Goal: Task Accomplishment & Management: Manage account settings

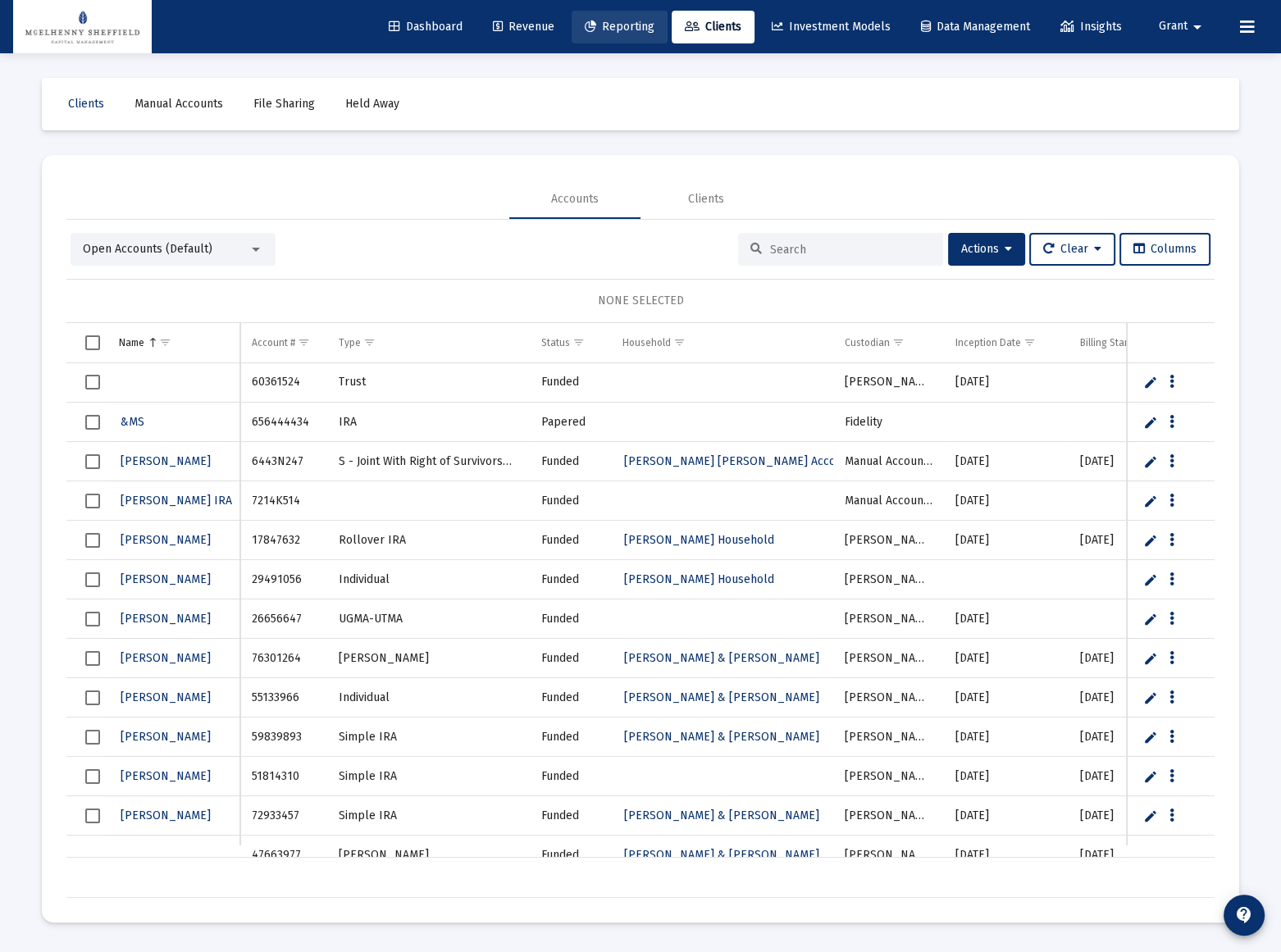
click at [598, 31] on span "Reporting" at bounding box center [619, 26] width 69 height 14
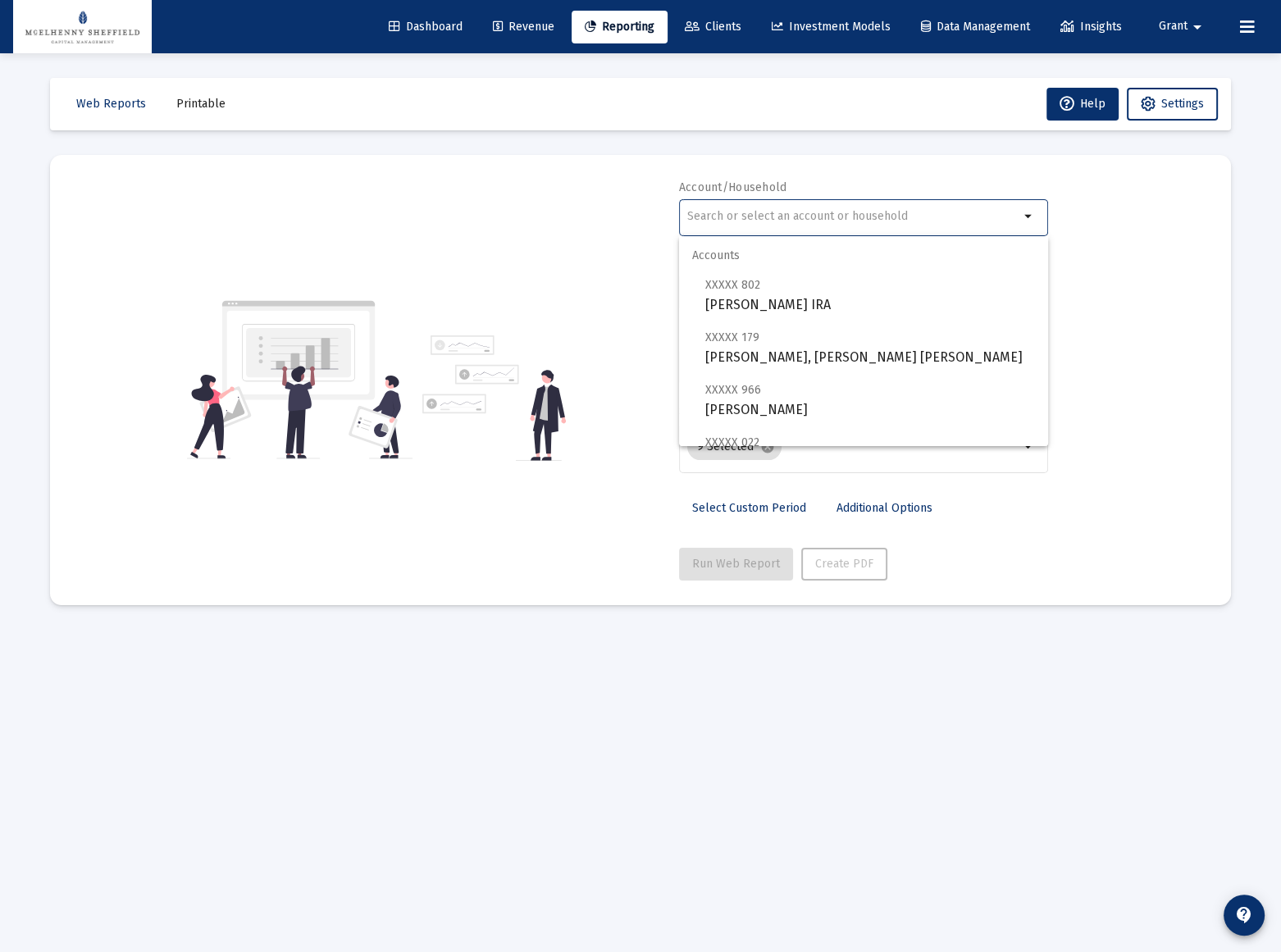
click at [826, 218] on input "text" at bounding box center [853, 217] width 332 height 13
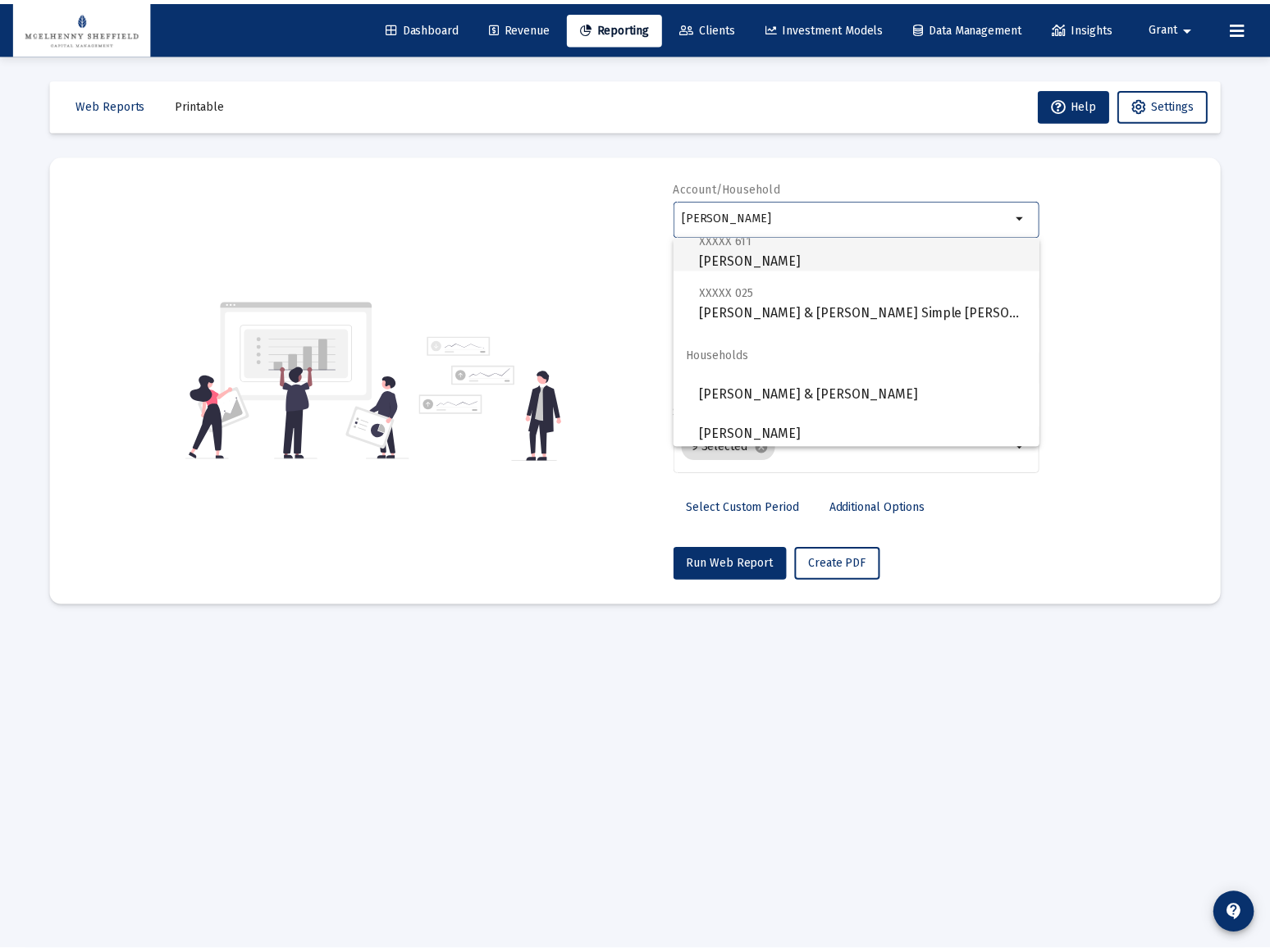
scroll to position [104, 0]
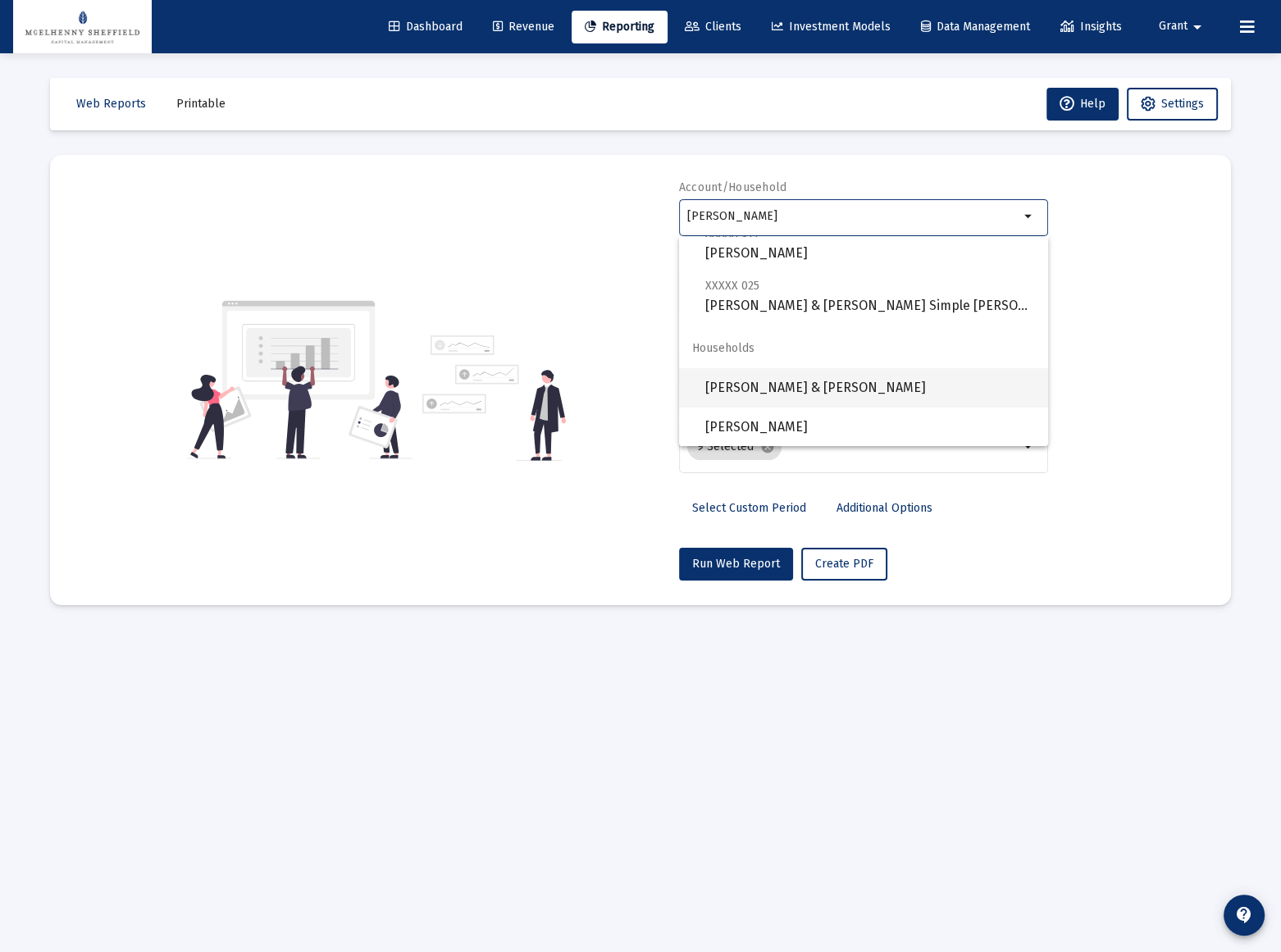
click at [821, 388] on span "[PERSON_NAME] & [PERSON_NAME]" at bounding box center [869, 388] width 330 height 40
type input "[PERSON_NAME] & [PERSON_NAME]"
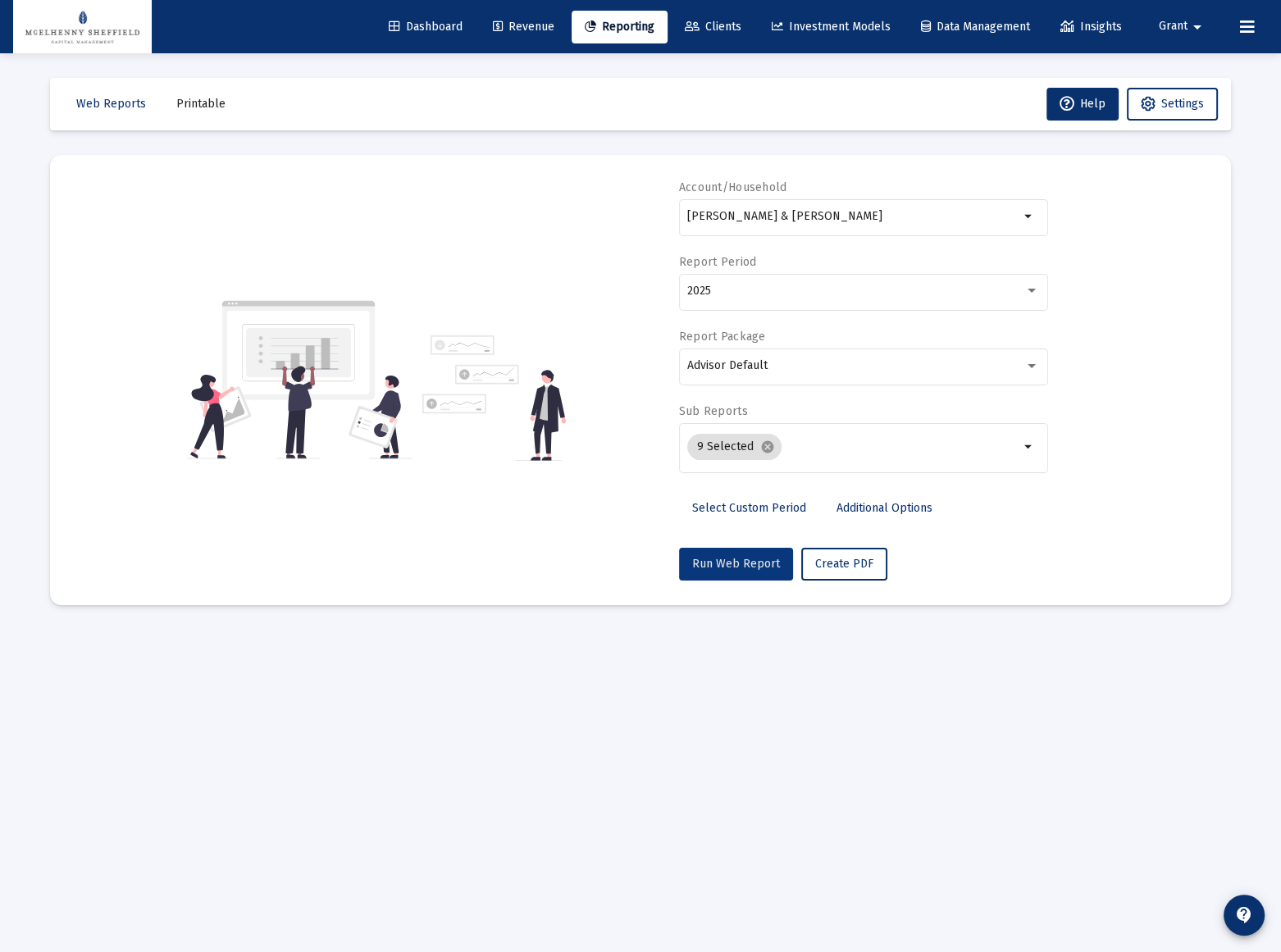
click at [737, 565] on span "Run Web Report" at bounding box center [736, 564] width 88 height 14
select select "View all"
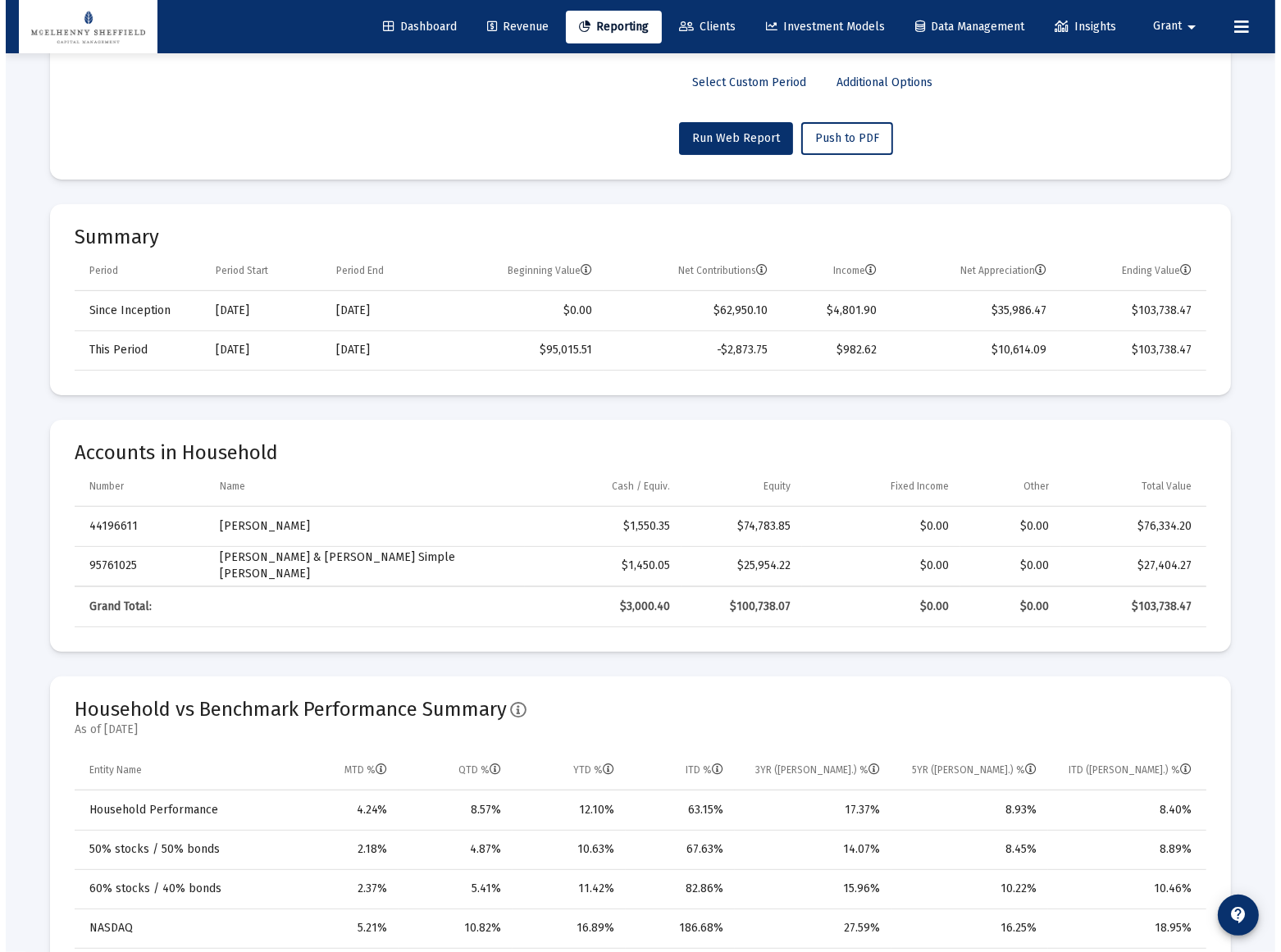
scroll to position [0, 0]
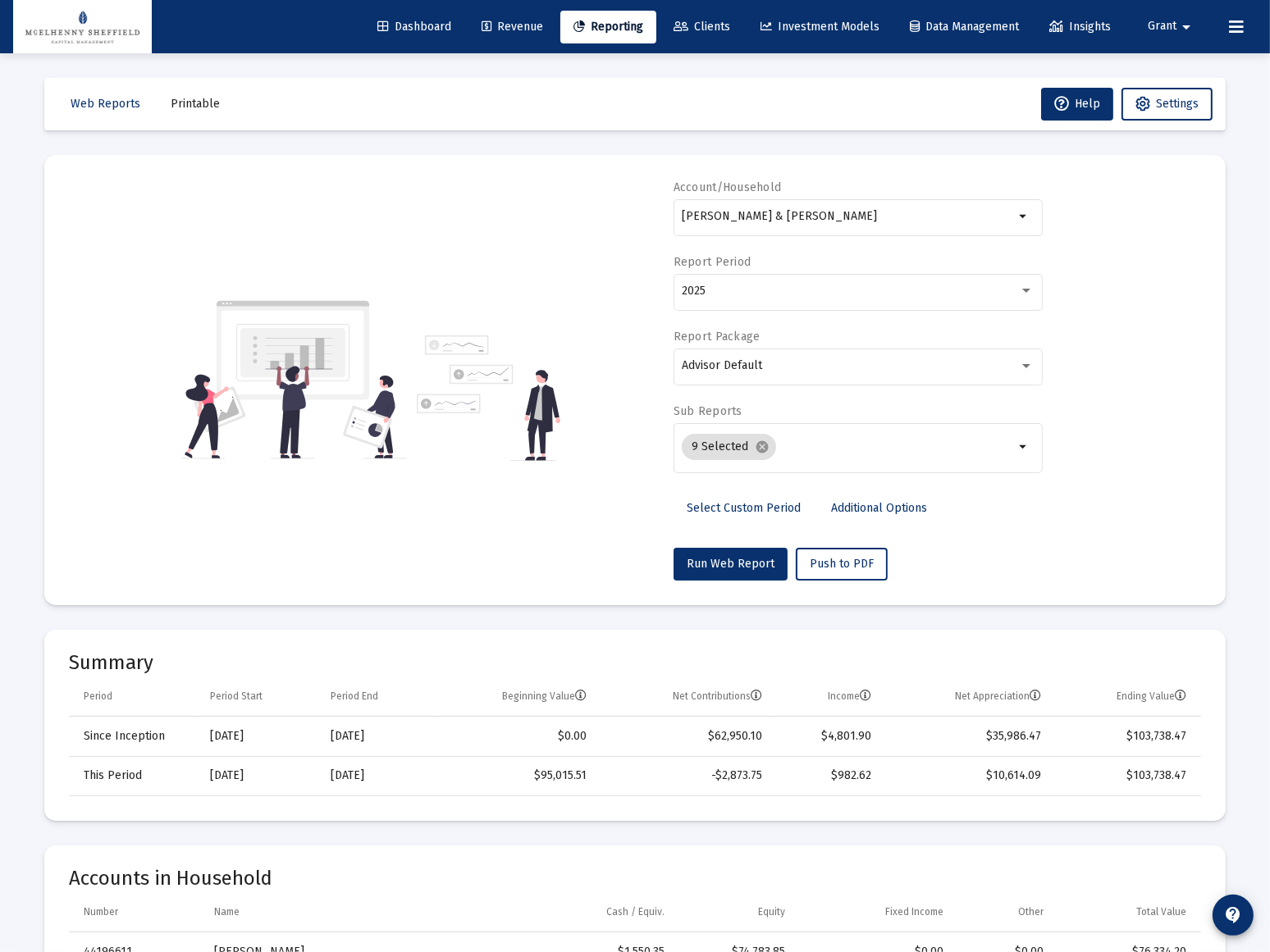
click at [709, 21] on span "Clients" at bounding box center [701, 26] width 56 height 14
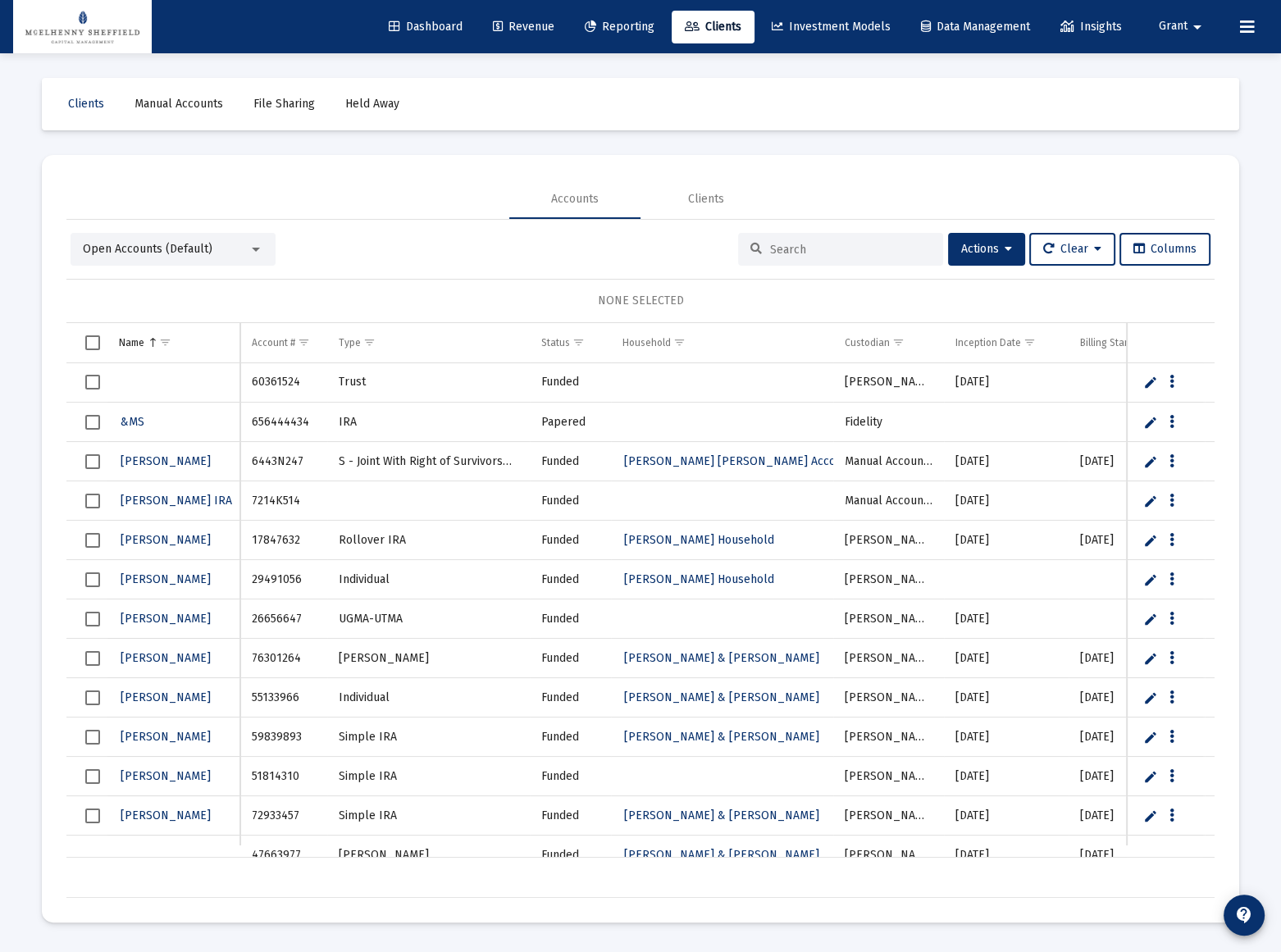
click at [838, 234] on div at bounding box center [841, 250] width 205 height 33
click at [835, 249] on input at bounding box center [850, 250] width 160 height 14
paste input "54439142"
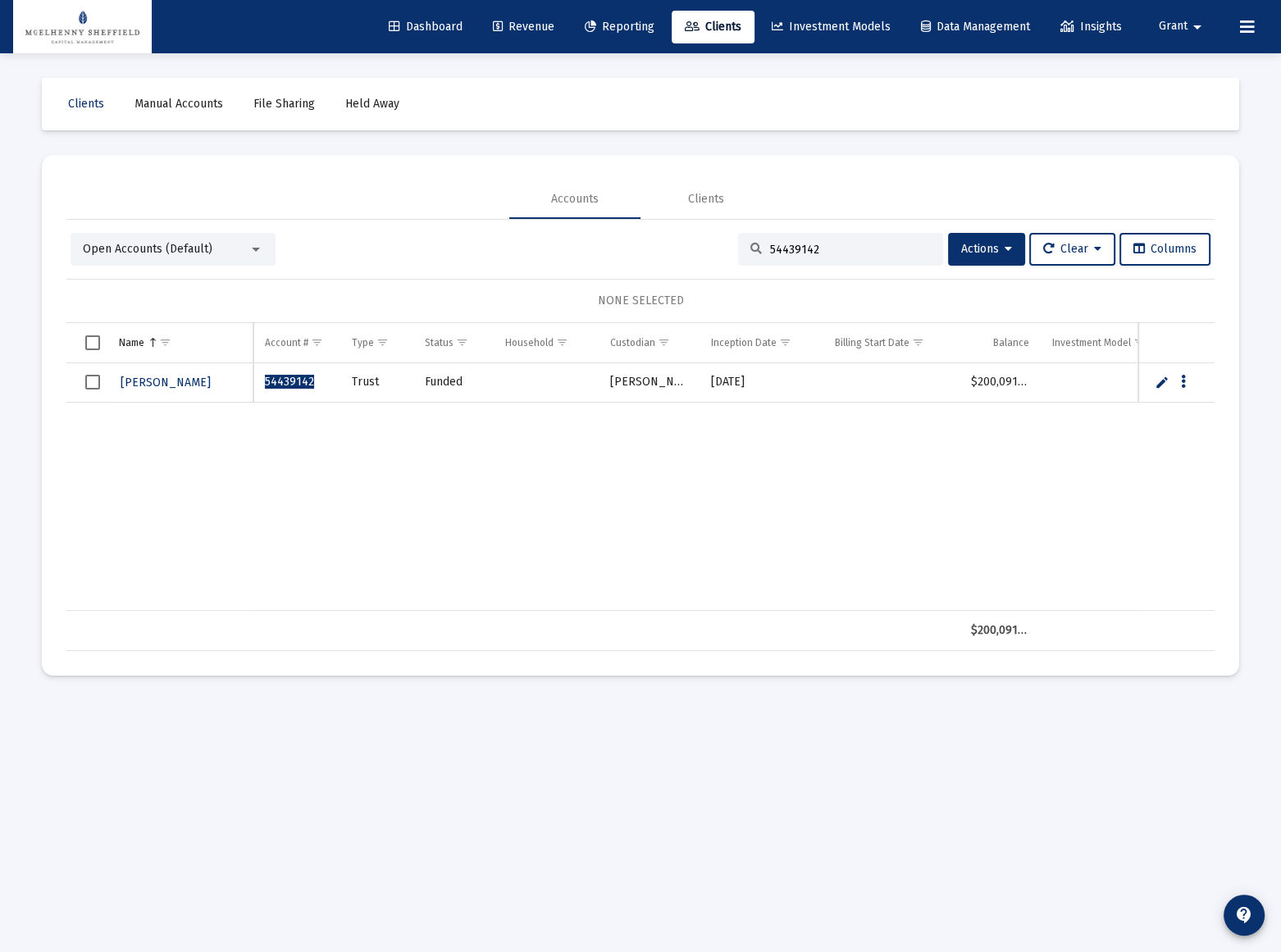
click at [93, 381] on span "Select row" at bounding box center [93, 382] width 15 height 15
click at [859, 250] on input "54439142" at bounding box center [850, 250] width 160 height 14
paste input "35694594"
type input "35694594"
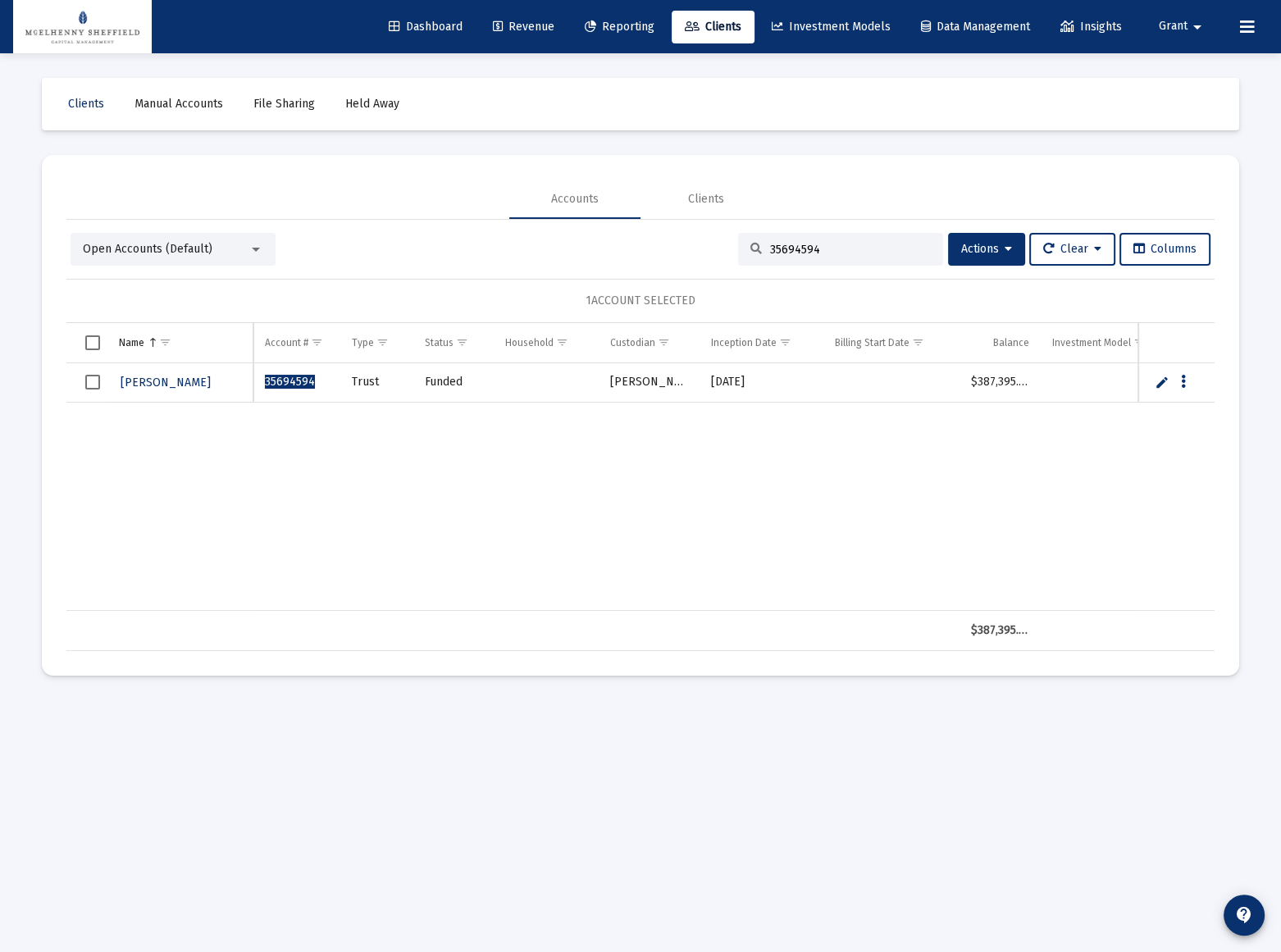
click at [92, 381] on span "Select row" at bounding box center [93, 382] width 15 height 15
click at [1004, 247] on icon at bounding box center [1007, 250] width 7 height 12
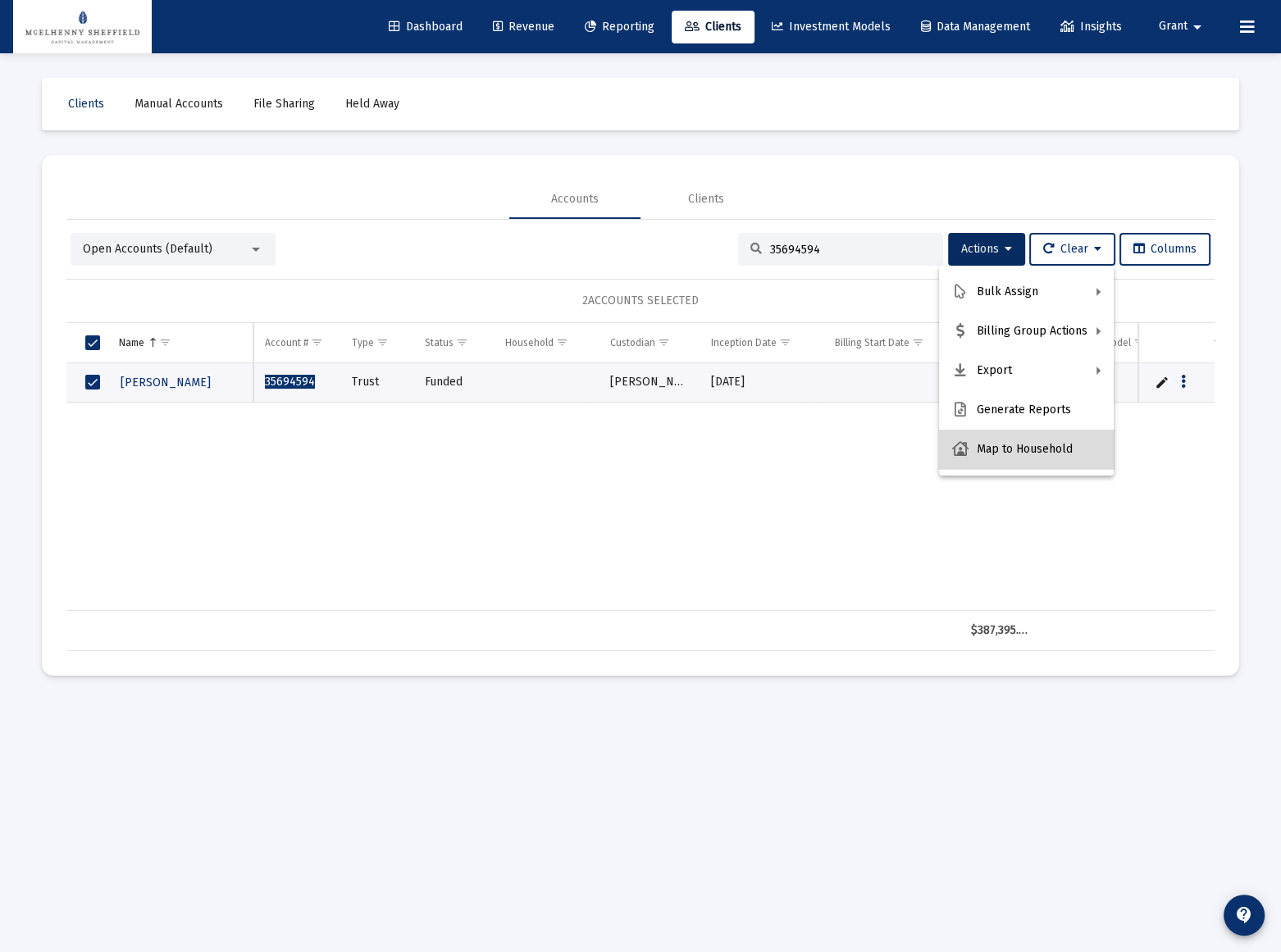
click at [1030, 451] on button "Map to Household" at bounding box center [1026, 450] width 174 height 40
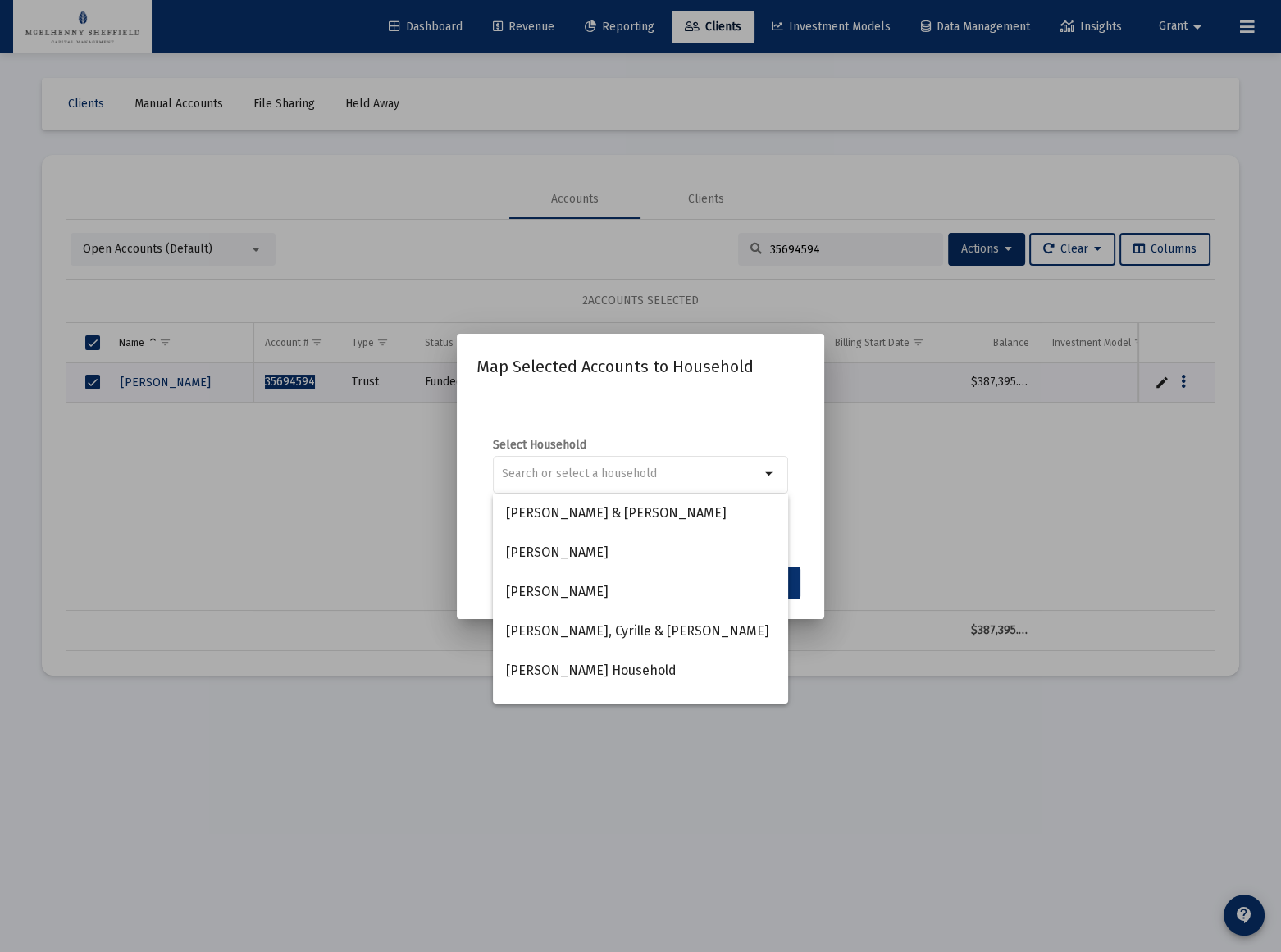
click at [761, 379] on div "Map Selected Accounts to Household Select Household arrow_drop_down Cancel Save" at bounding box center [640, 477] width 328 height 246
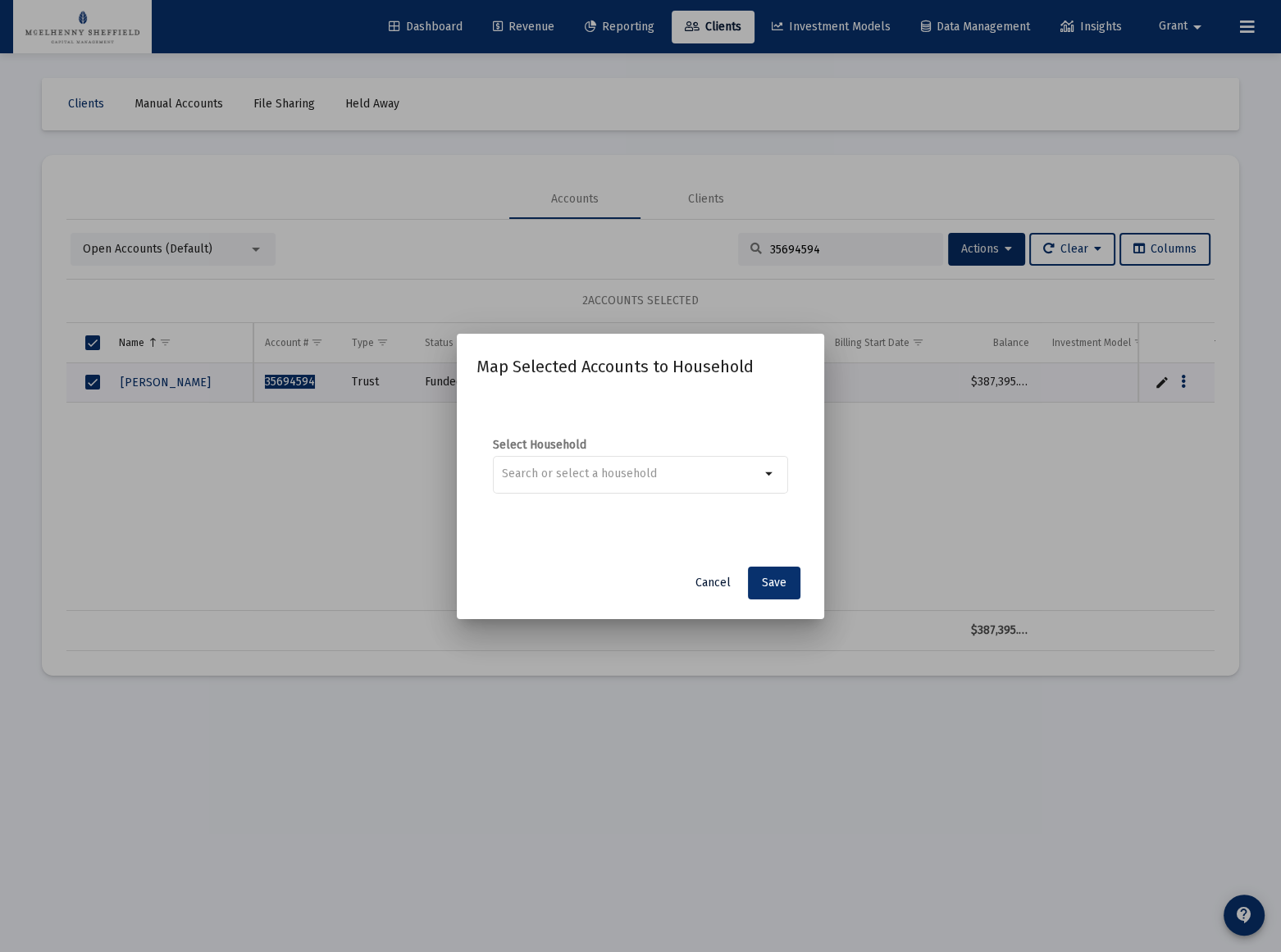
click at [708, 583] on span "Cancel" at bounding box center [712, 582] width 36 height 14
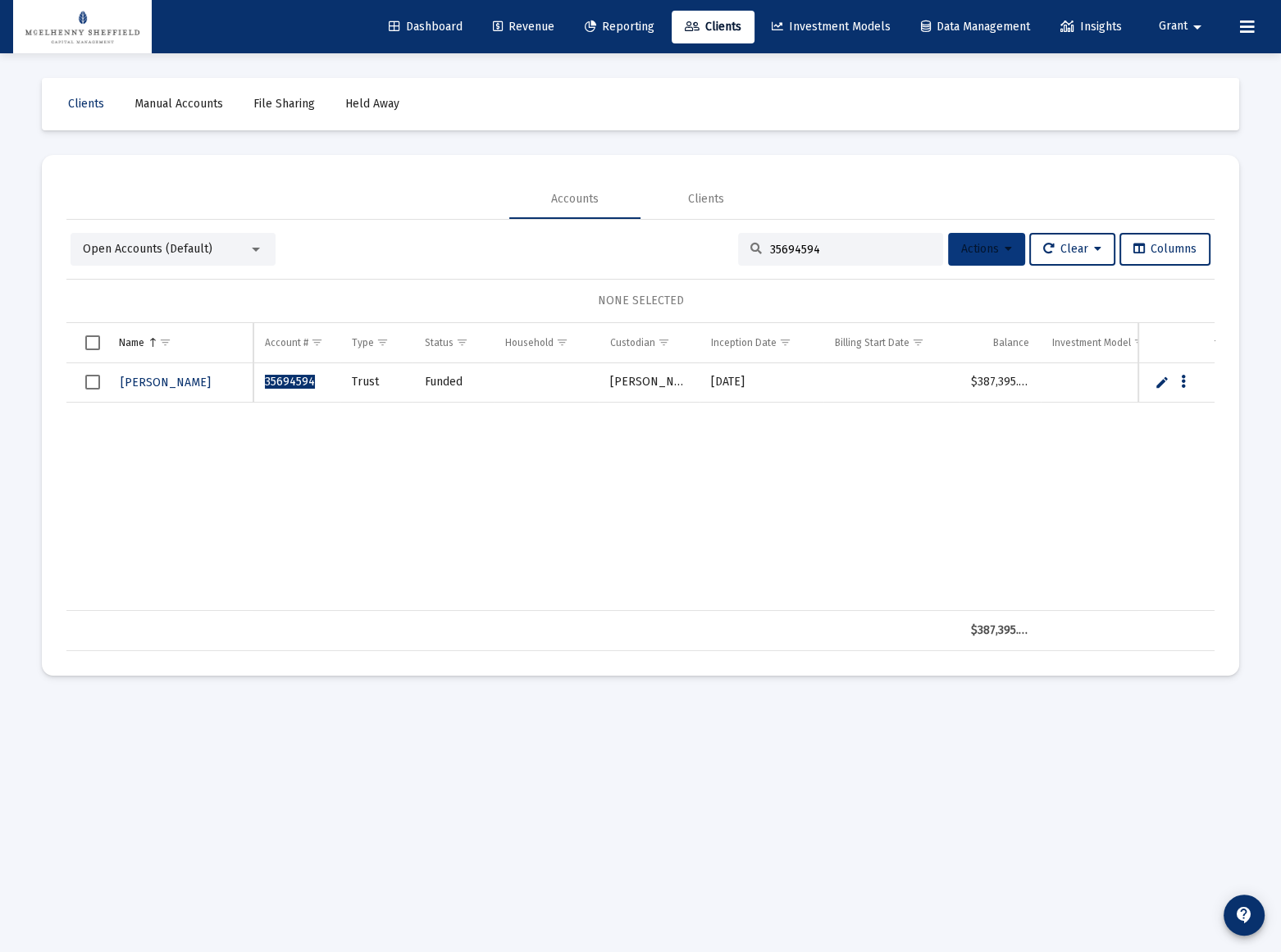
click at [1004, 255] on icon at bounding box center [1007, 250] width 7 height 12
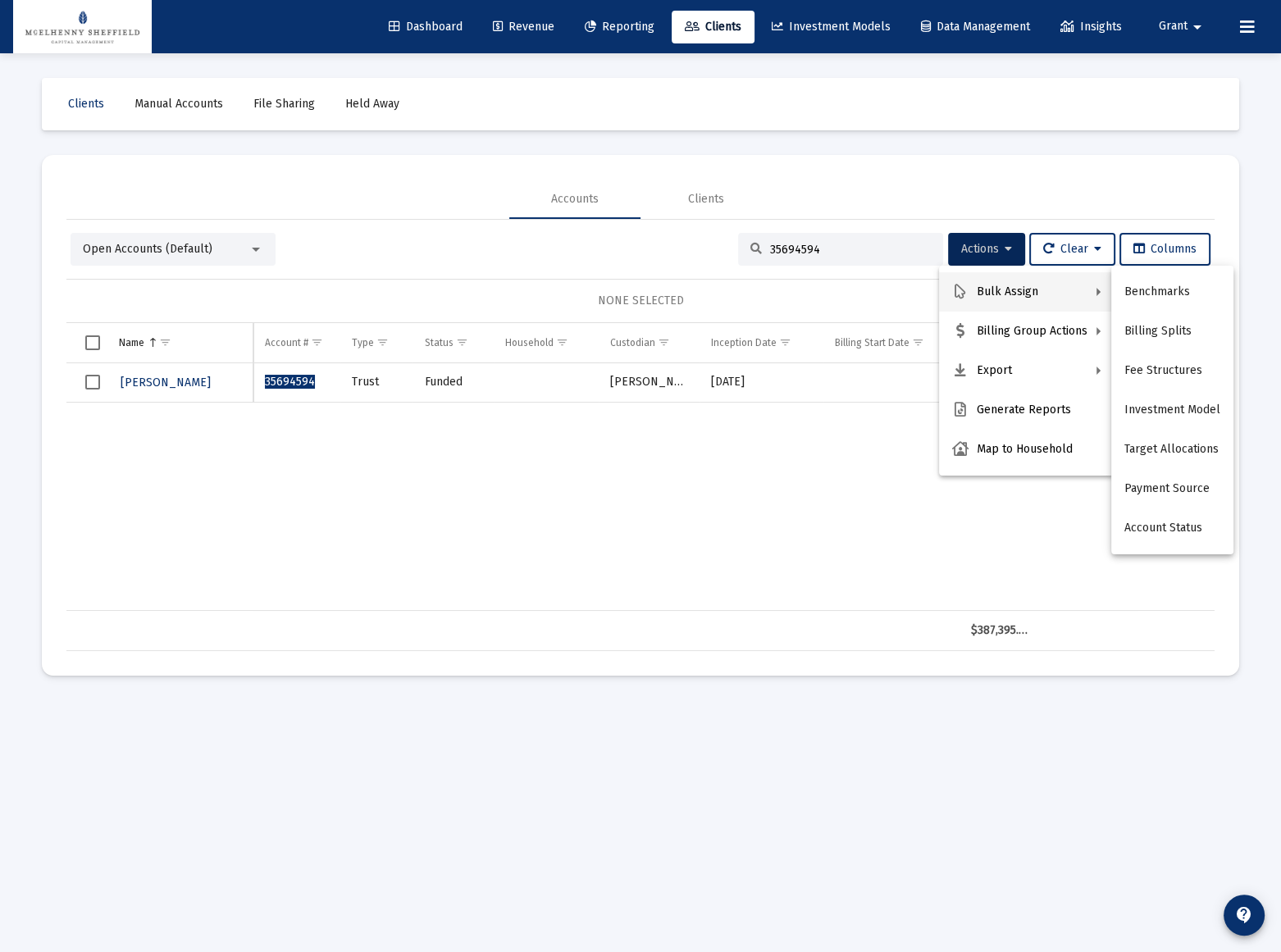
click at [207, 255] on div at bounding box center [640, 476] width 1281 height 952
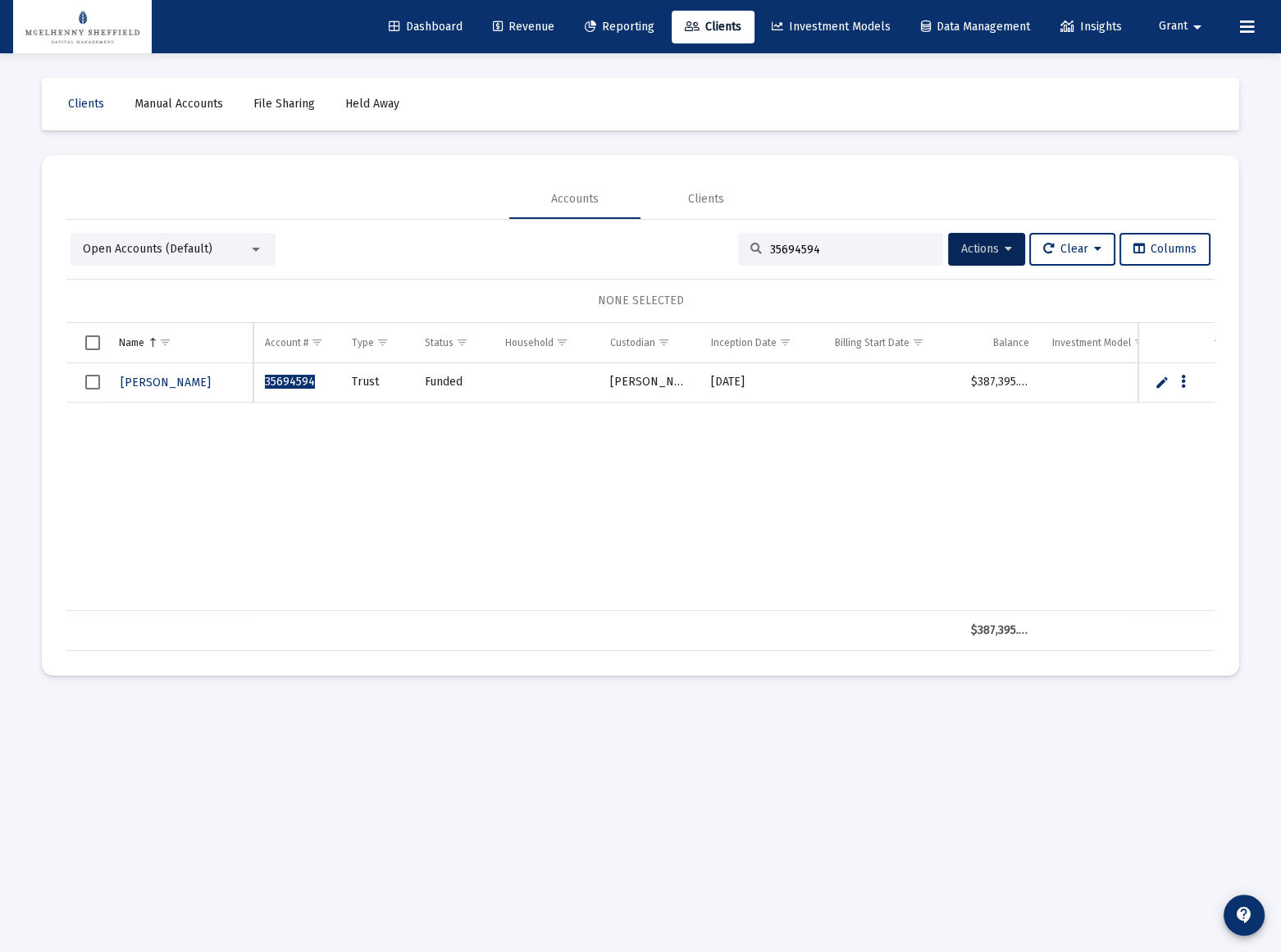
click at [239, 248] on div "Open Accounts (Default)" at bounding box center [165, 250] width 165 height 17
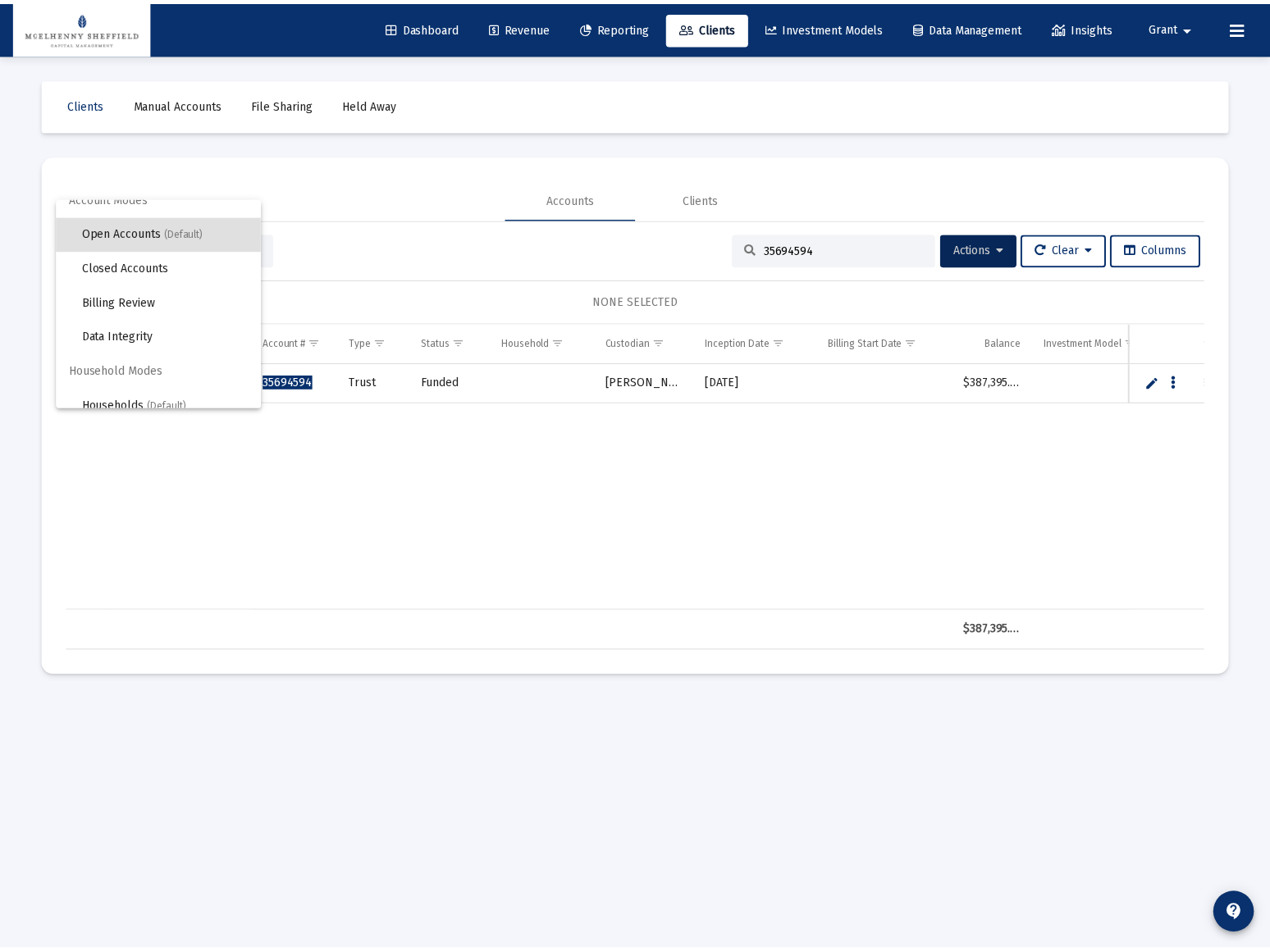
scroll to position [31, 0]
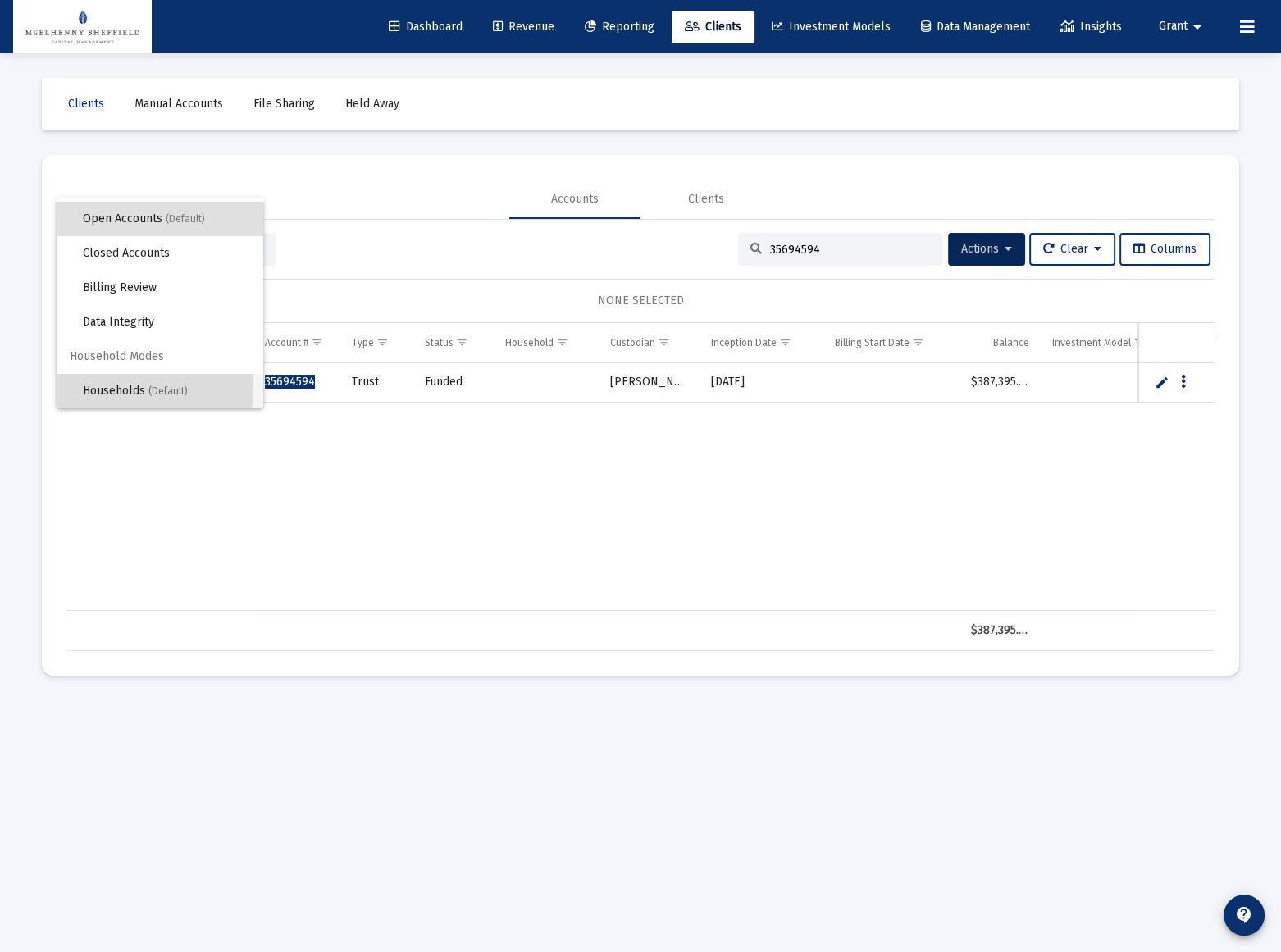
click at [112, 387] on span "Households (Default)" at bounding box center [166, 391] width 167 height 35
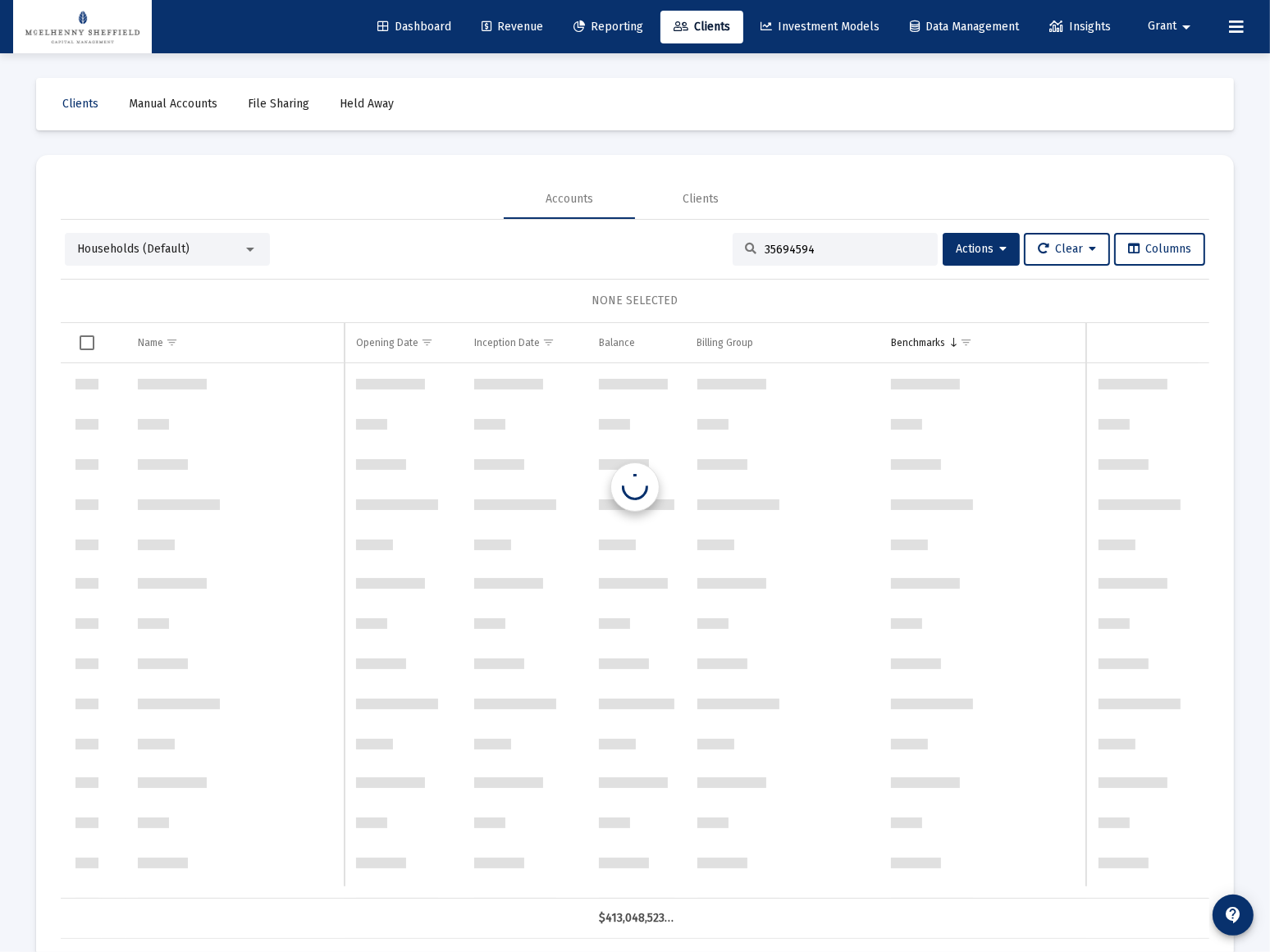
scroll to position [5510, 0]
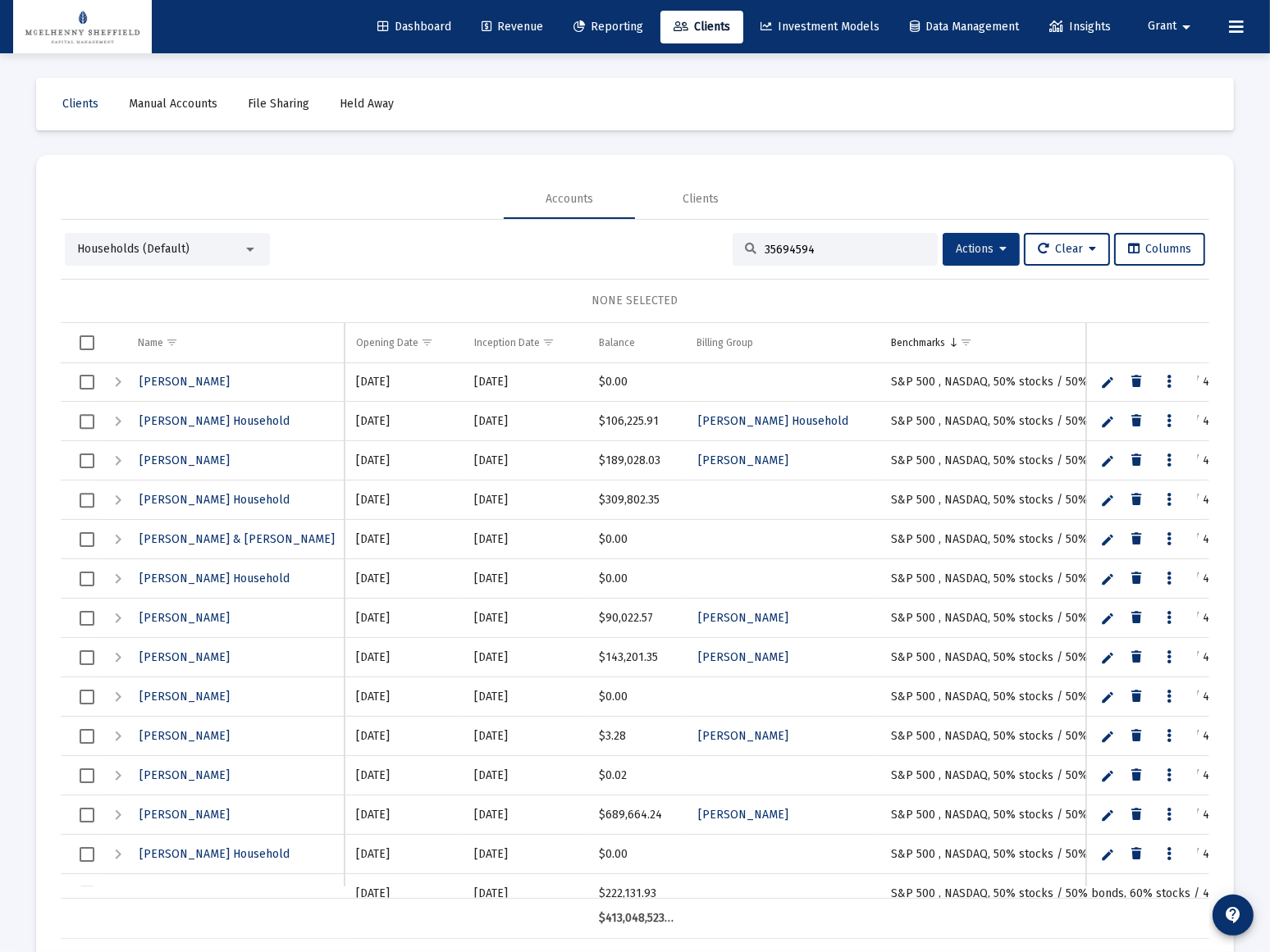
click at [992, 250] on span "Actions" at bounding box center [981, 249] width 51 height 14
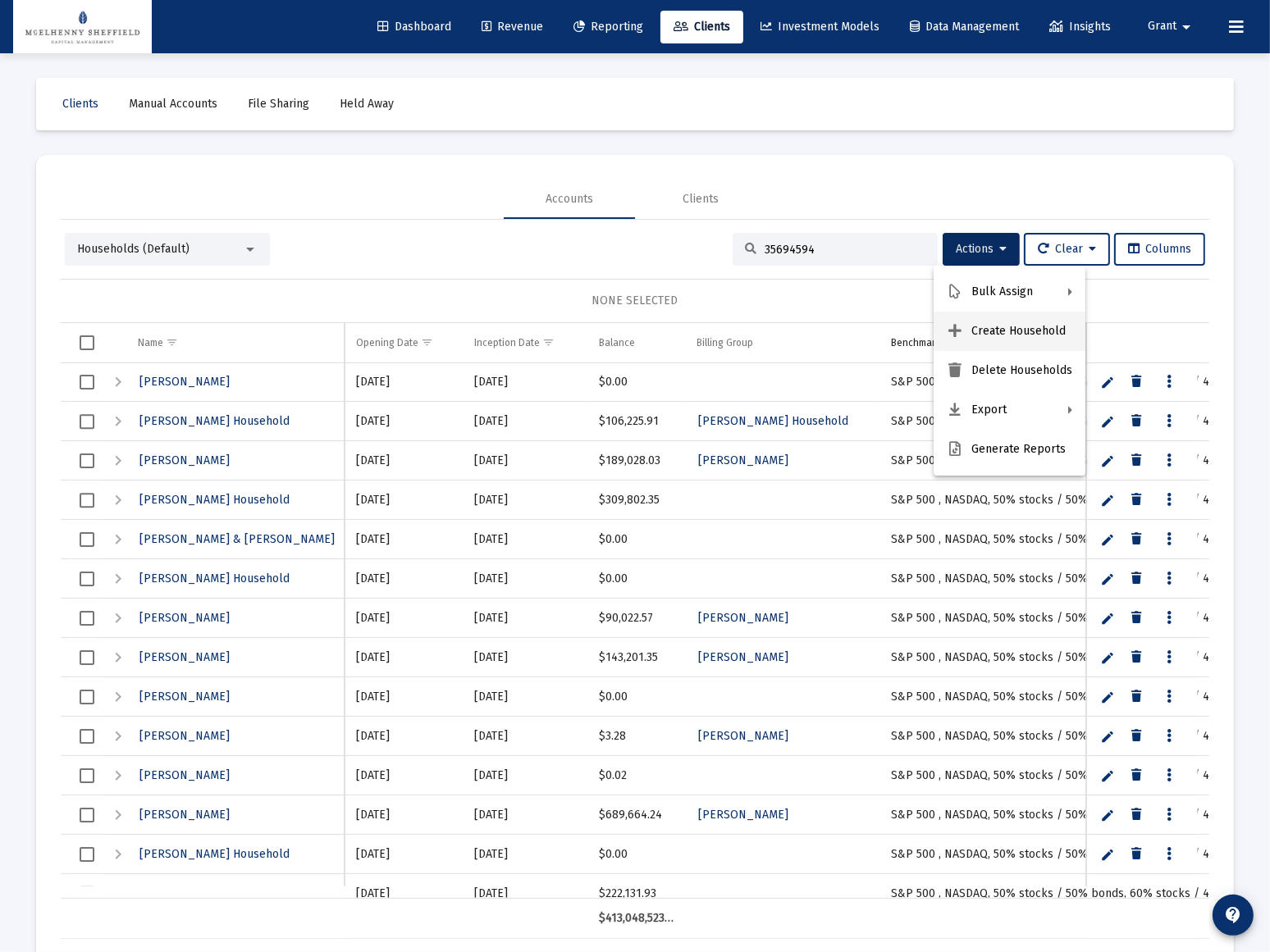
click at [1032, 328] on button "Create Household" at bounding box center [1010, 331] width 152 height 40
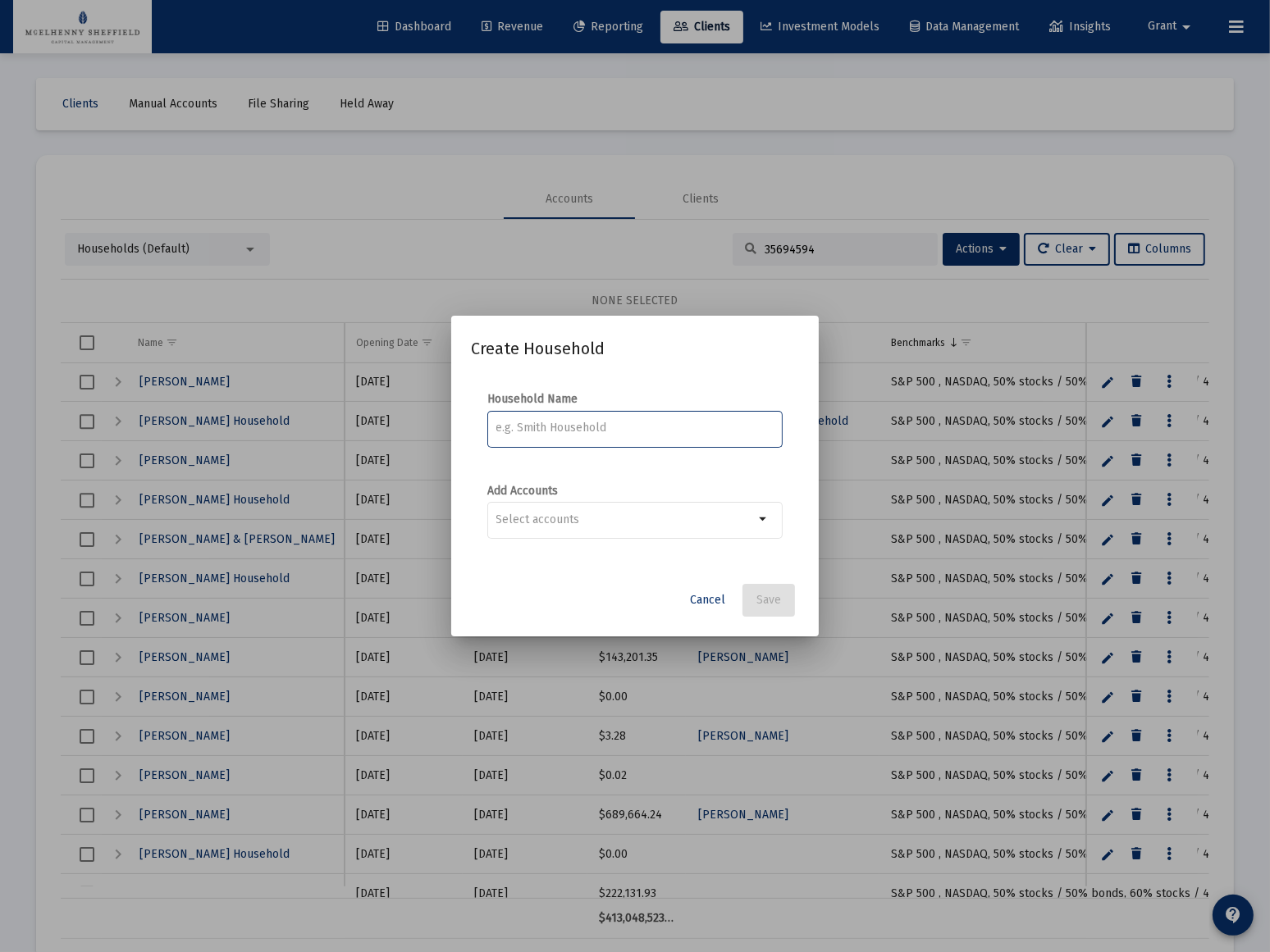
click at [566, 432] on input at bounding box center [635, 428] width 278 height 13
type input "M"
type input "[PERSON_NAME] Trust"
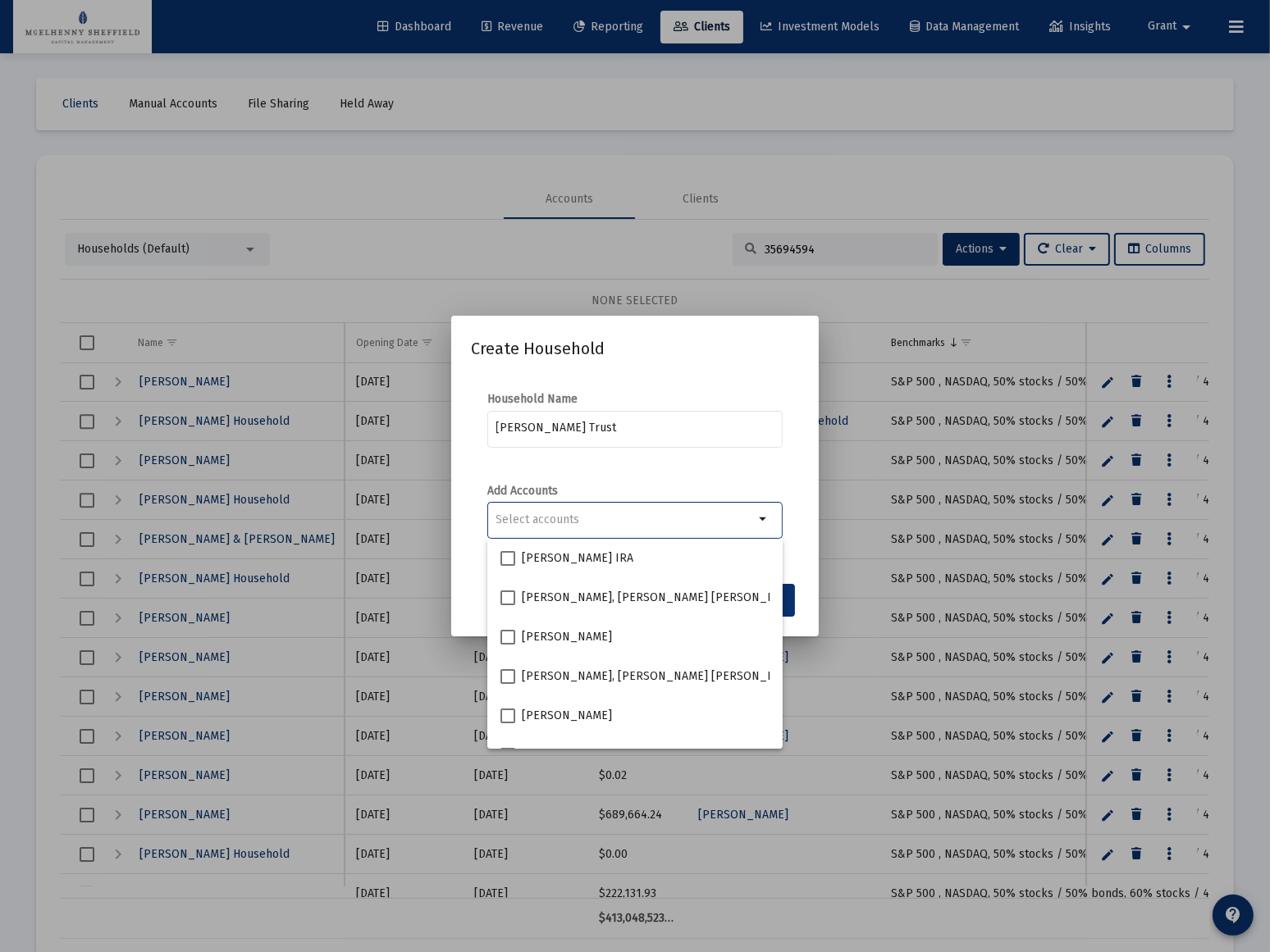
click at [555, 525] on input "Selection" at bounding box center [625, 520] width 259 height 13
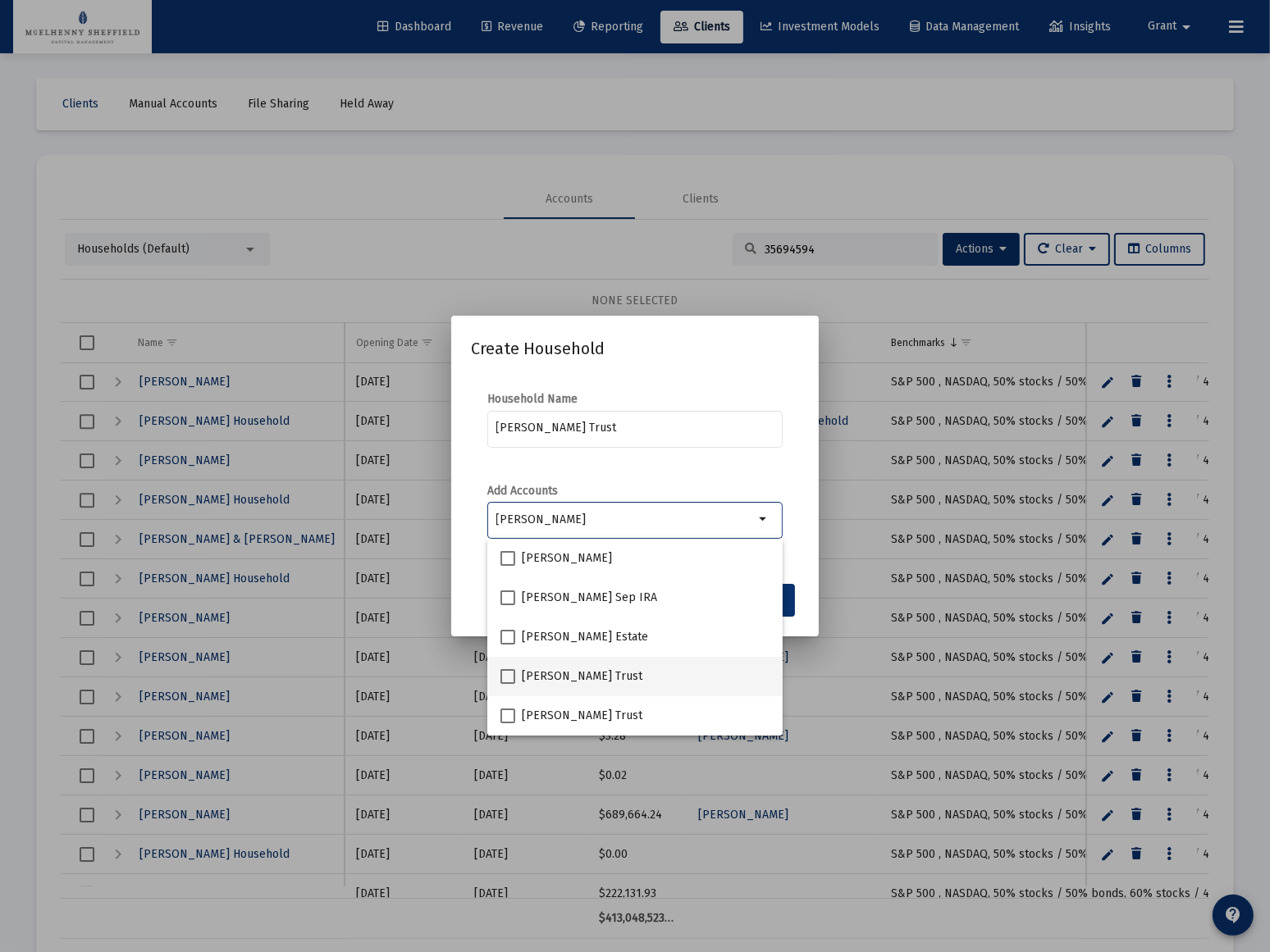
type input "[PERSON_NAME]"
click at [506, 674] on span at bounding box center [508, 677] width 15 height 15
click at [507, 683] on input "[PERSON_NAME] Trust" at bounding box center [507, 683] width 1 height 1
checkbox input "true"
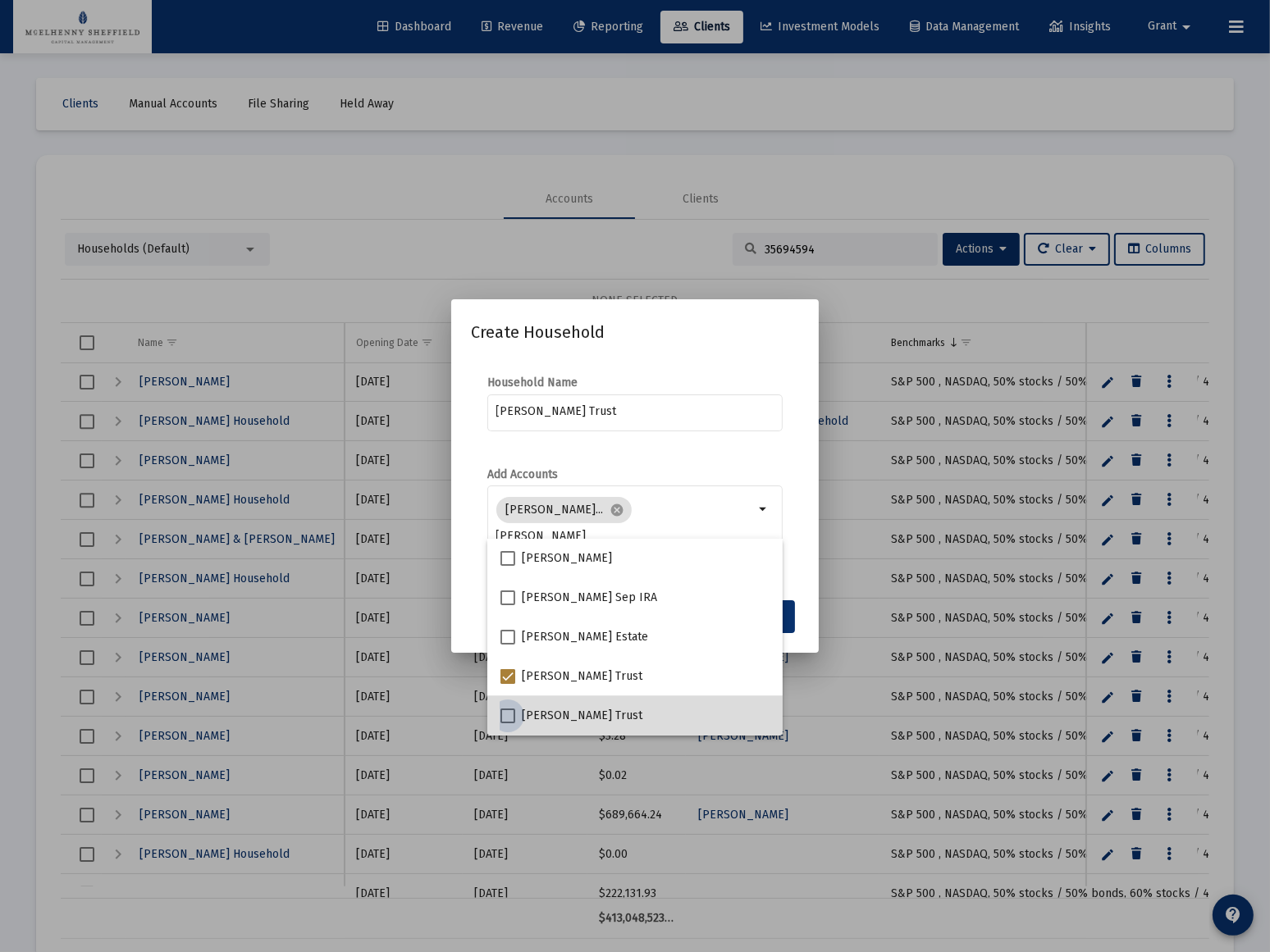
click at [502, 712] on span at bounding box center [508, 716] width 15 height 15
click at [507, 723] on input "[PERSON_NAME] Trust" at bounding box center [507, 723] width 1 height 1
checkbox input "true"
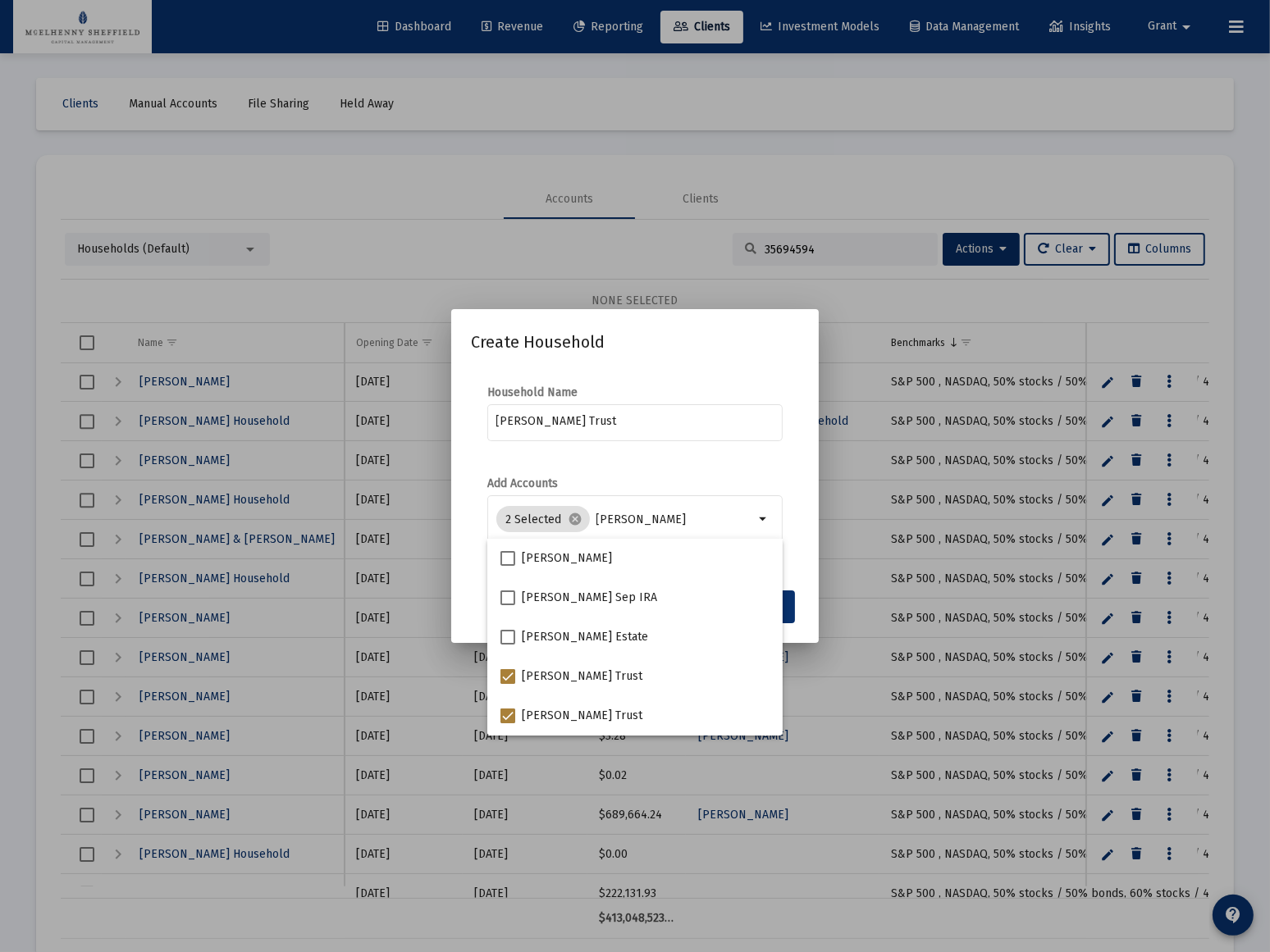
click at [784, 496] on form "Add Accounts 2 Selected cancel [PERSON_NAME]" at bounding box center [634, 519] width 328 height 88
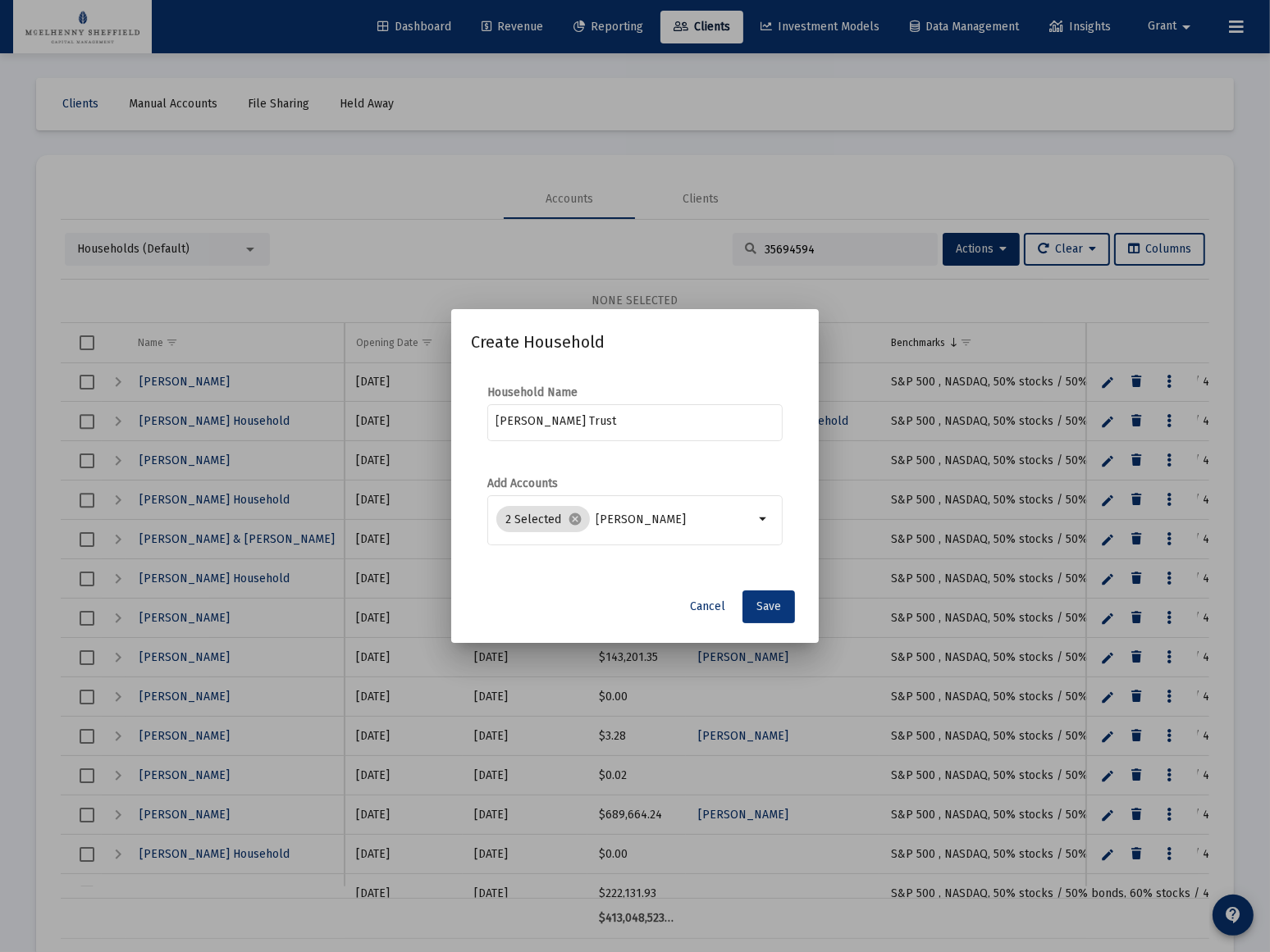
click at [771, 599] on span "Save" at bounding box center [769, 606] width 25 height 14
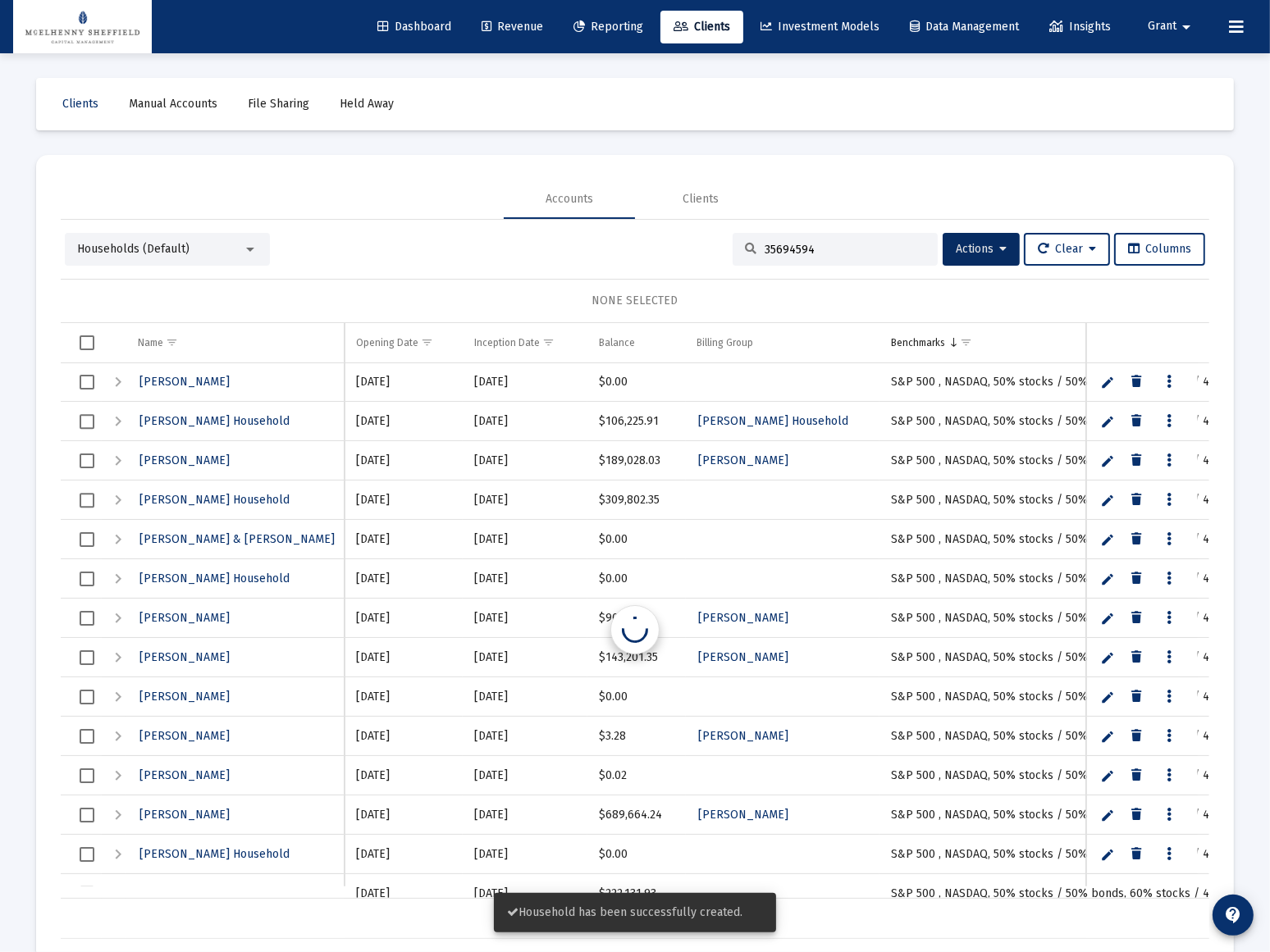
scroll to position [5509, 0]
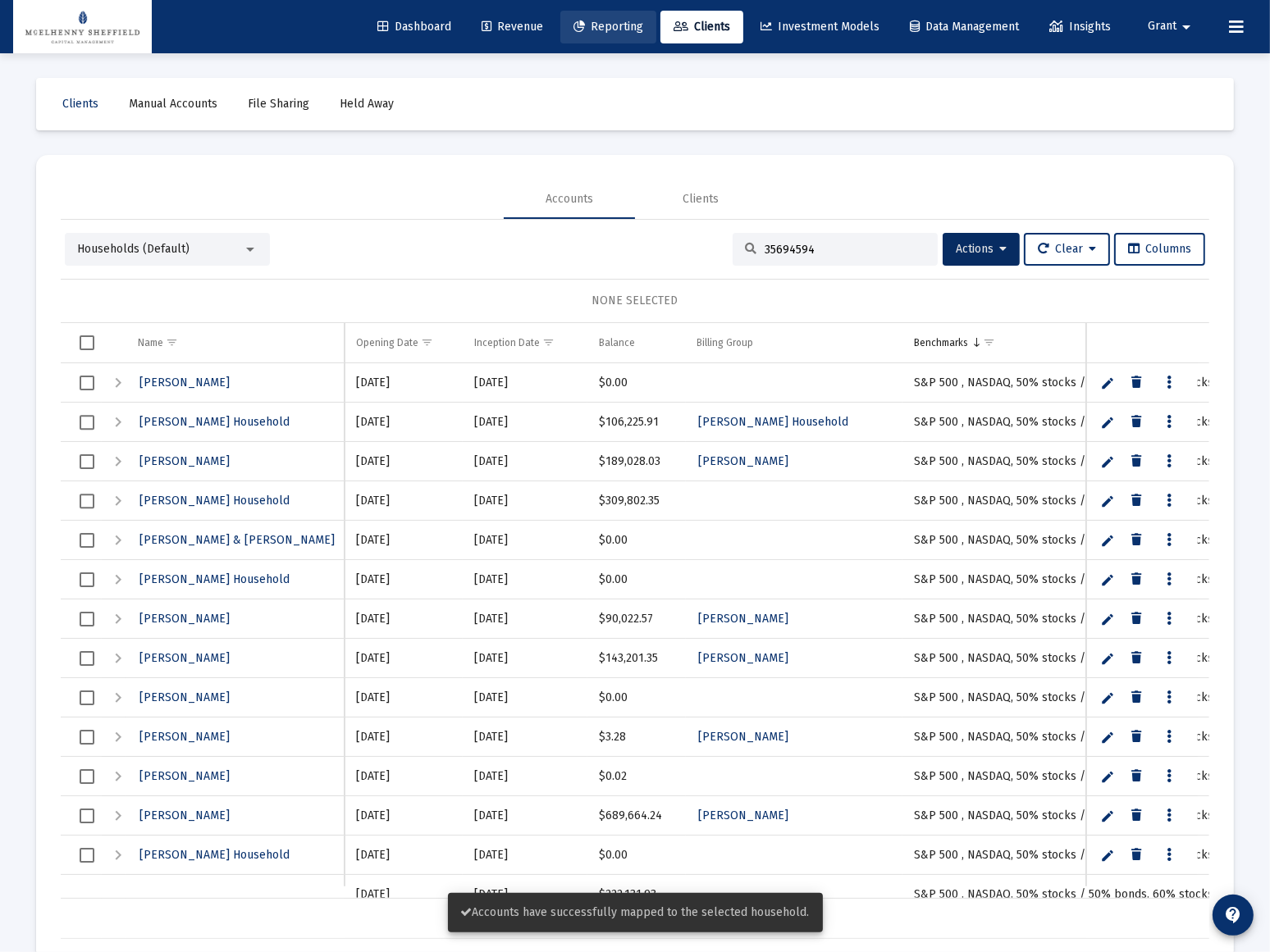
click at [591, 20] on span "Reporting" at bounding box center [608, 26] width 69 height 14
select select "View all"
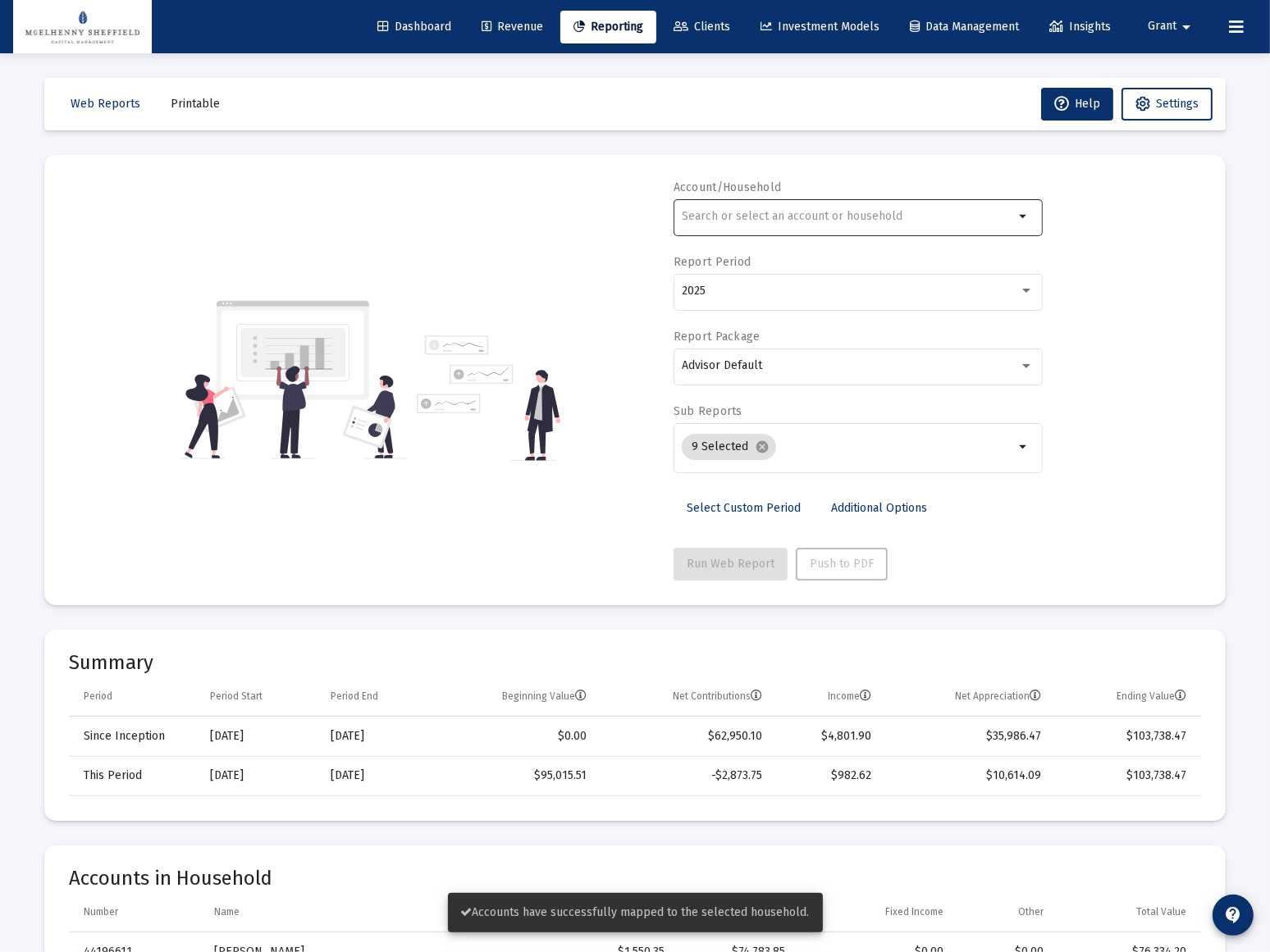
click at [789, 227] on div at bounding box center [847, 216] width 332 height 40
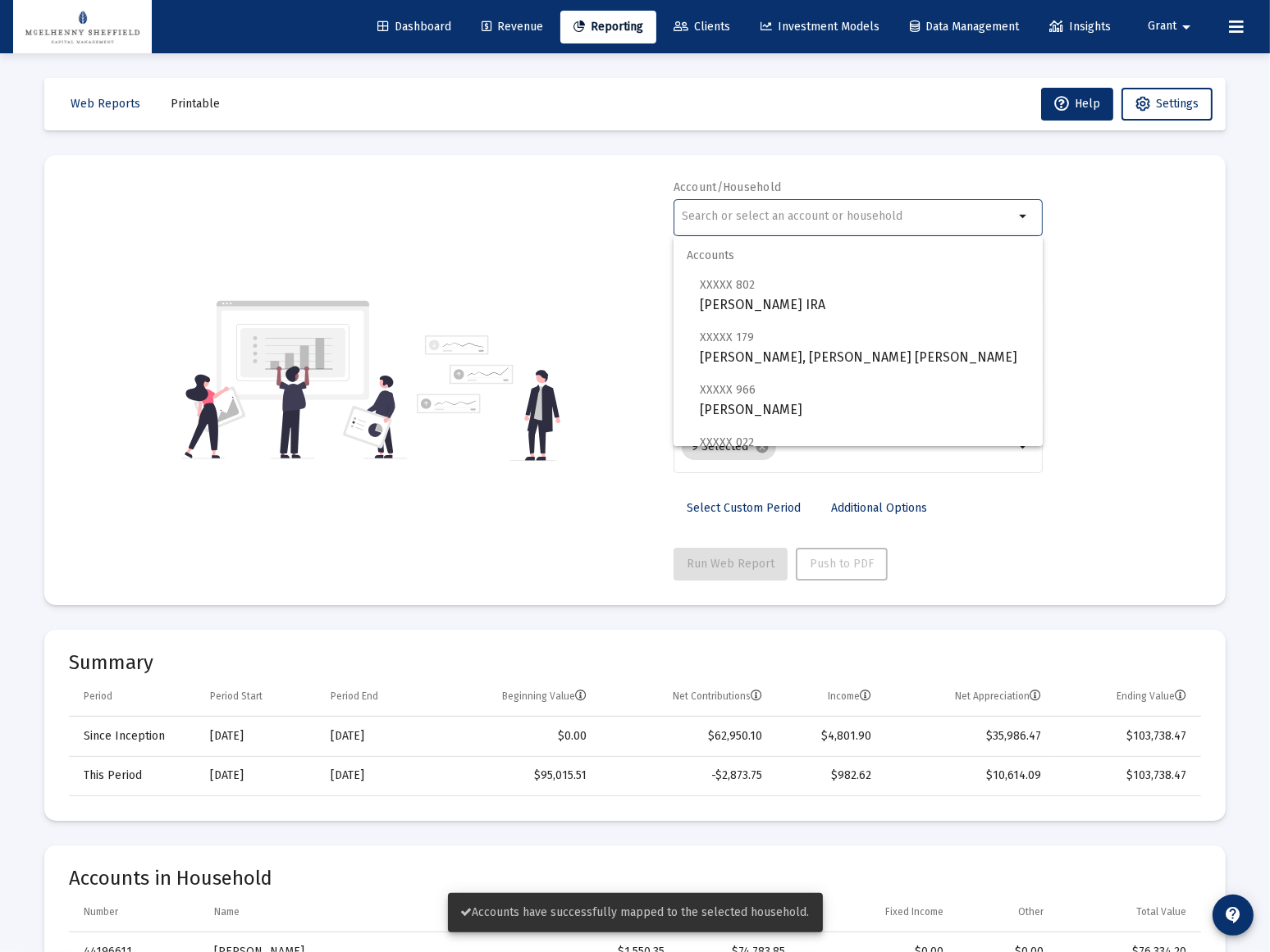
click at [789, 217] on input "text" at bounding box center [847, 217] width 332 height 13
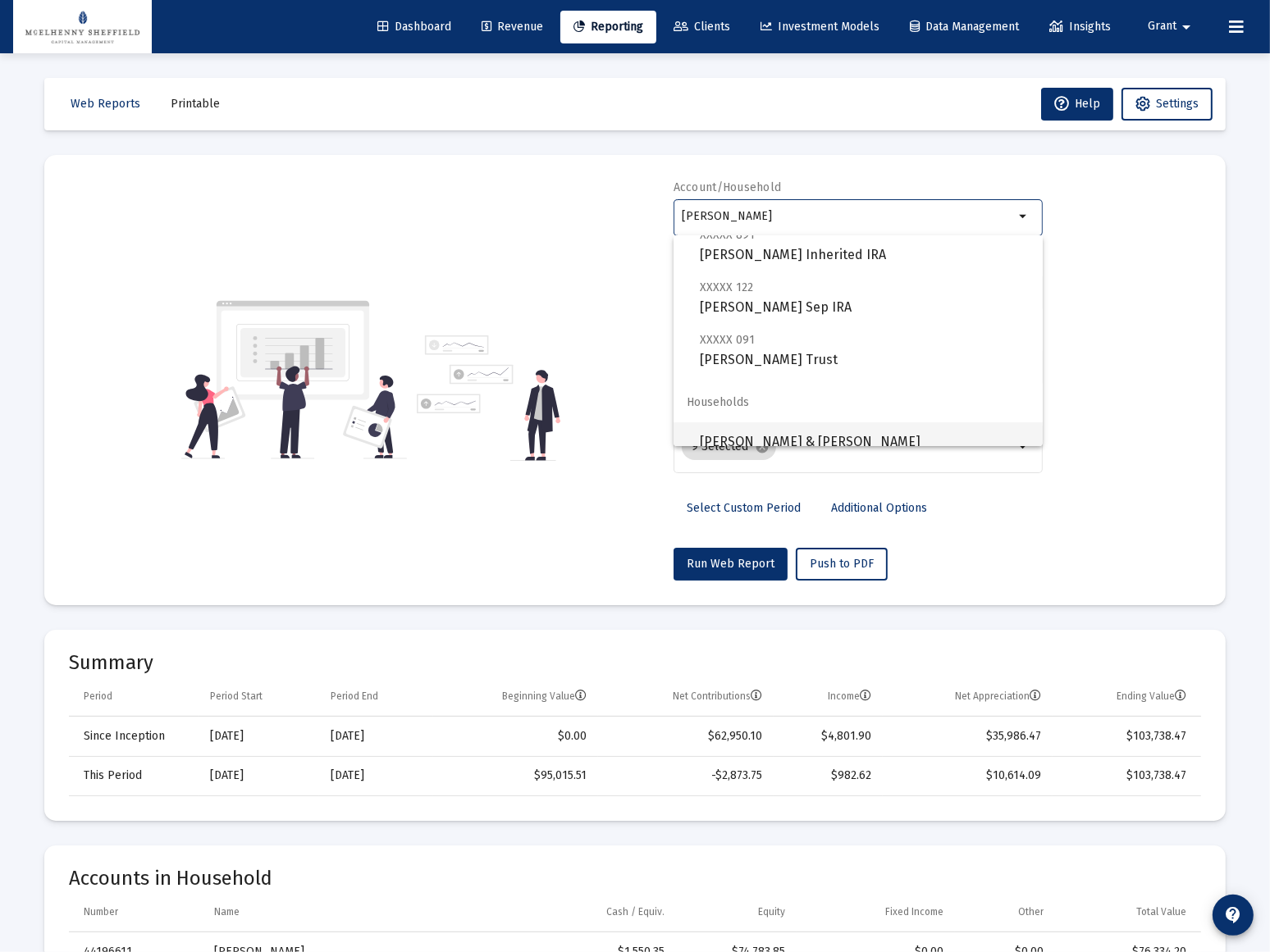
scroll to position [340, 0]
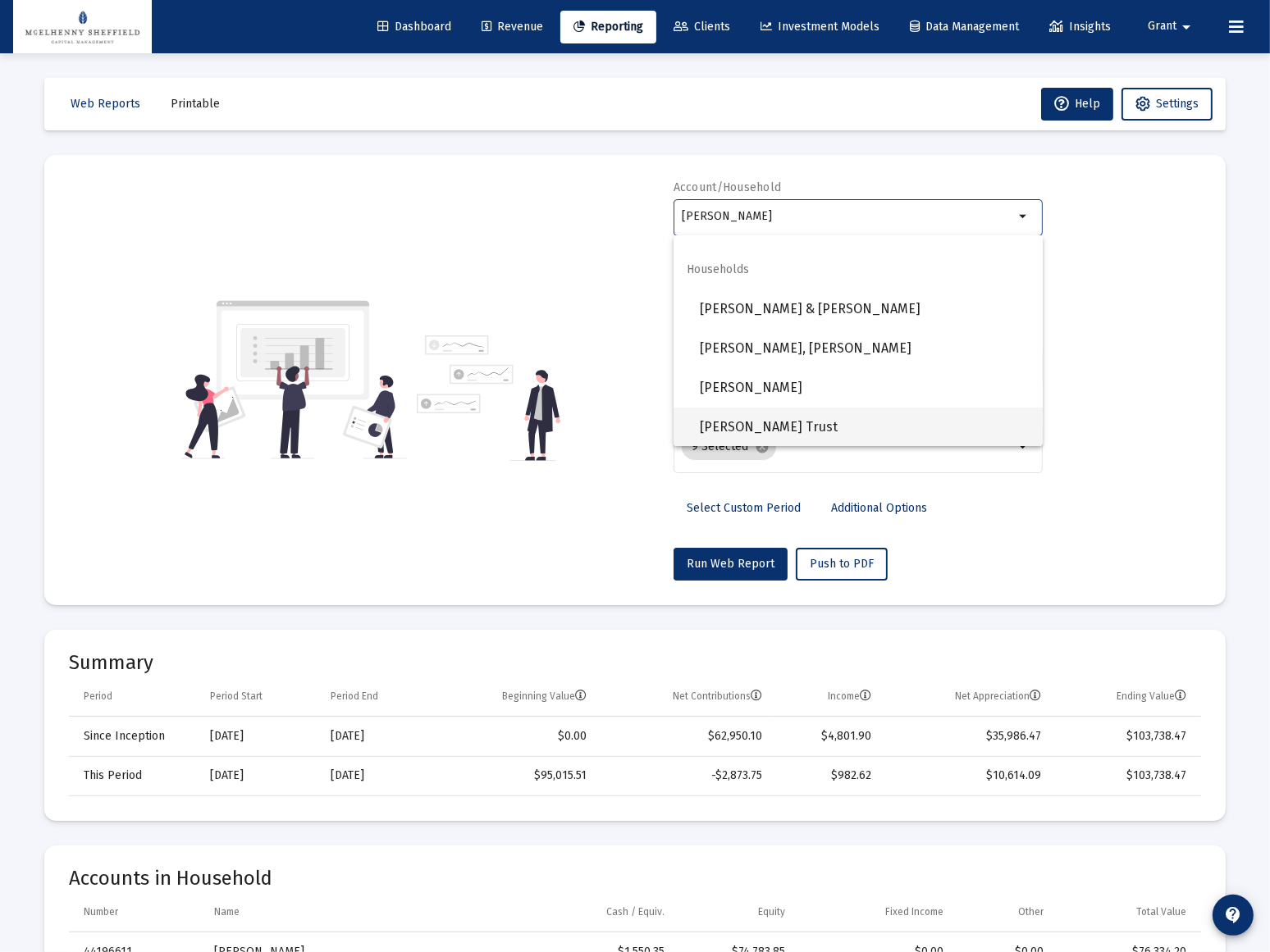
click at [762, 427] on span "[PERSON_NAME] Trust" at bounding box center [864, 427] width 330 height 40
type input "[PERSON_NAME] Trust"
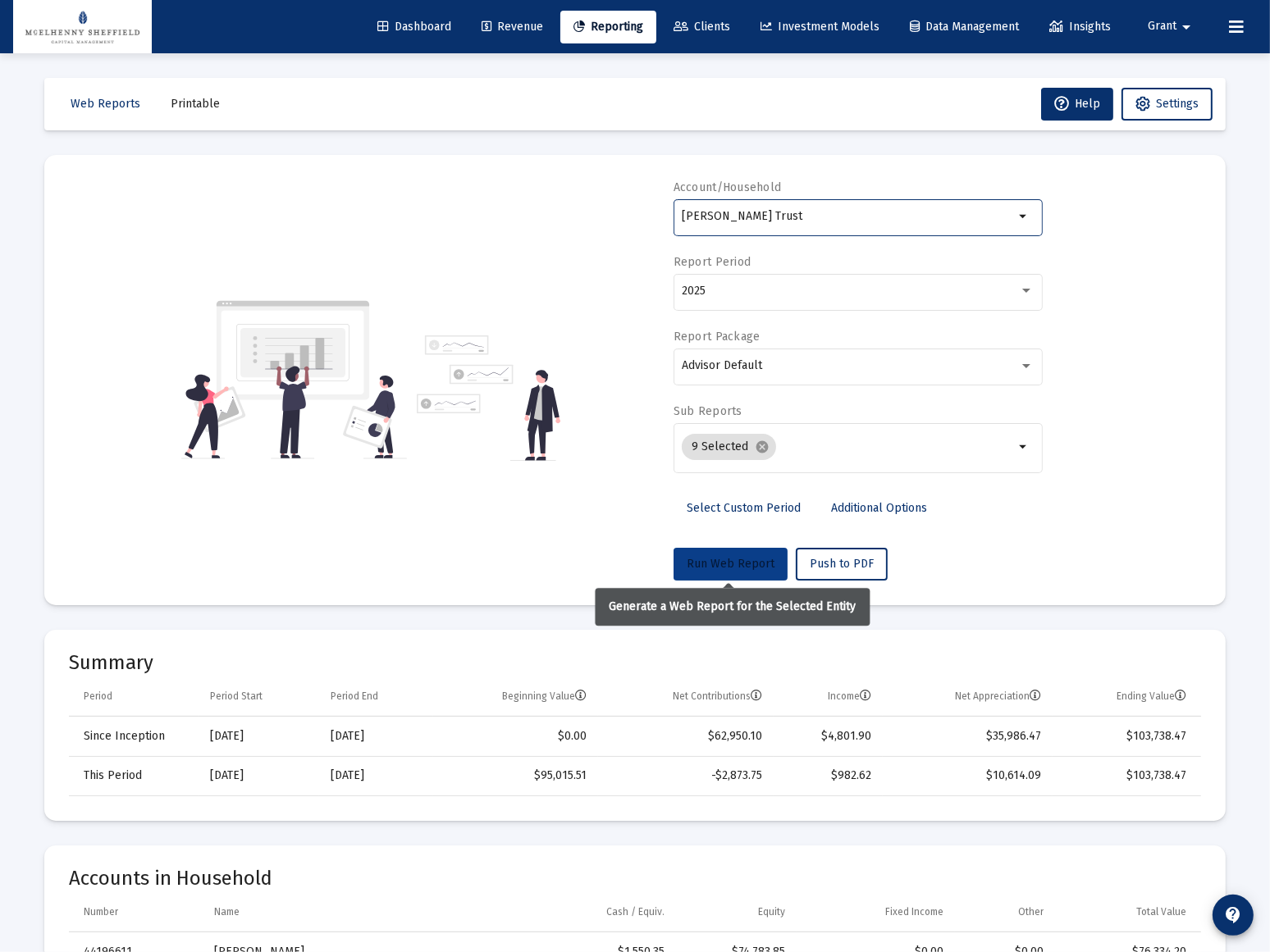
click at [726, 564] on span "Run Web Report" at bounding box center [730, 564] width 88 height 14
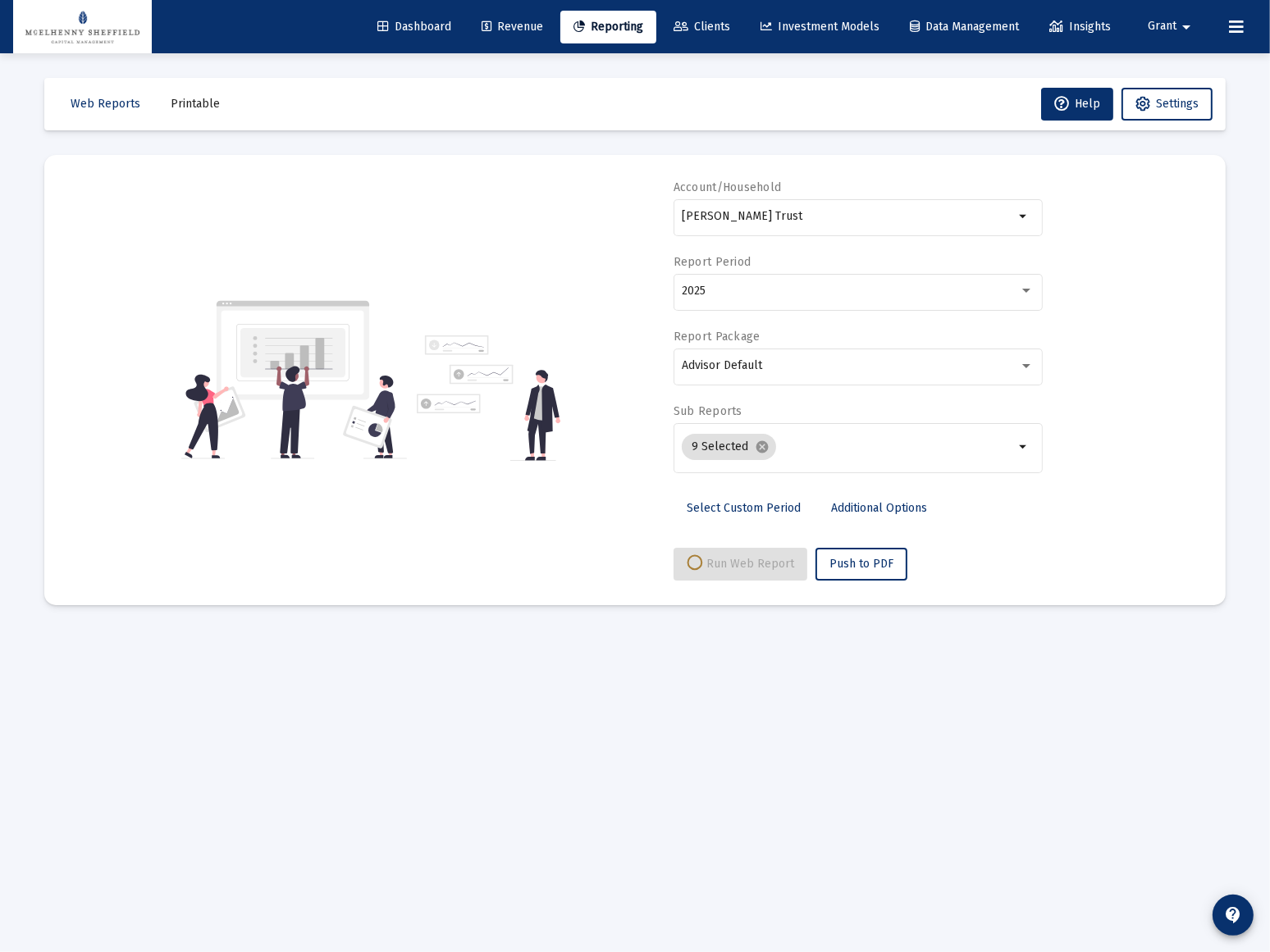
select select "View all"
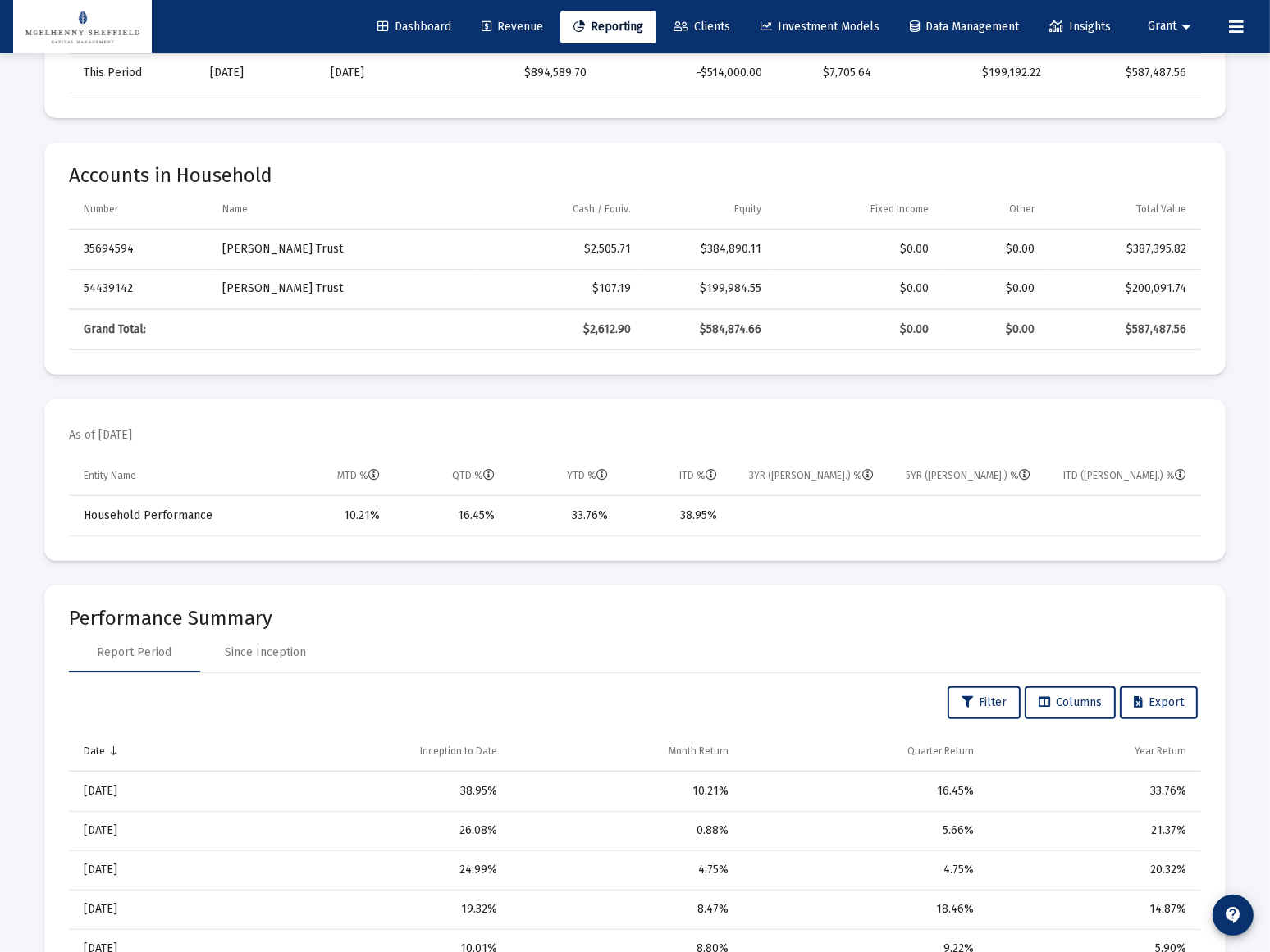
scroll to position [596, 0]
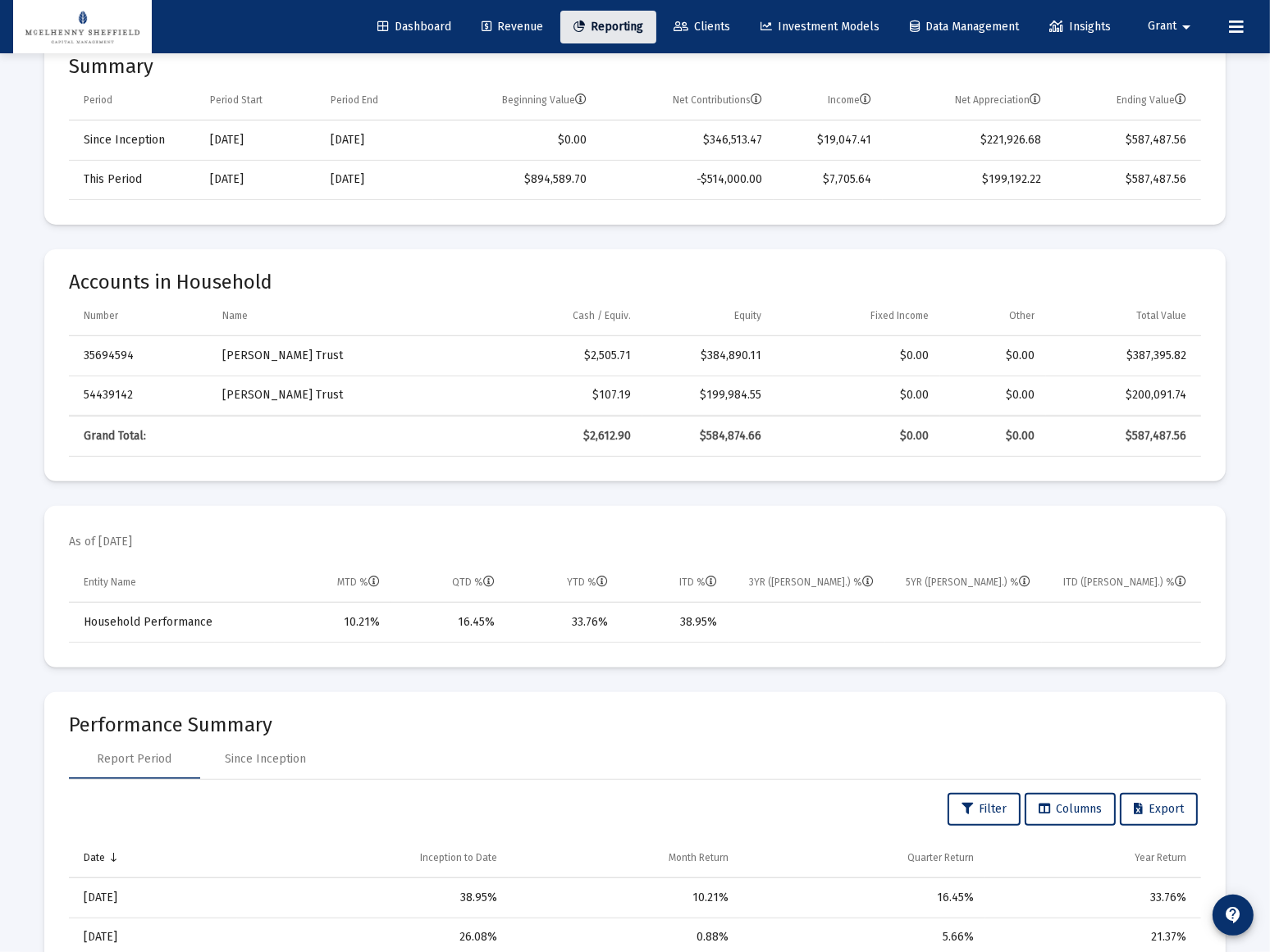
click at [593, 23] on span "Reporting" at bounding box center [608, 26] width 69 height 14
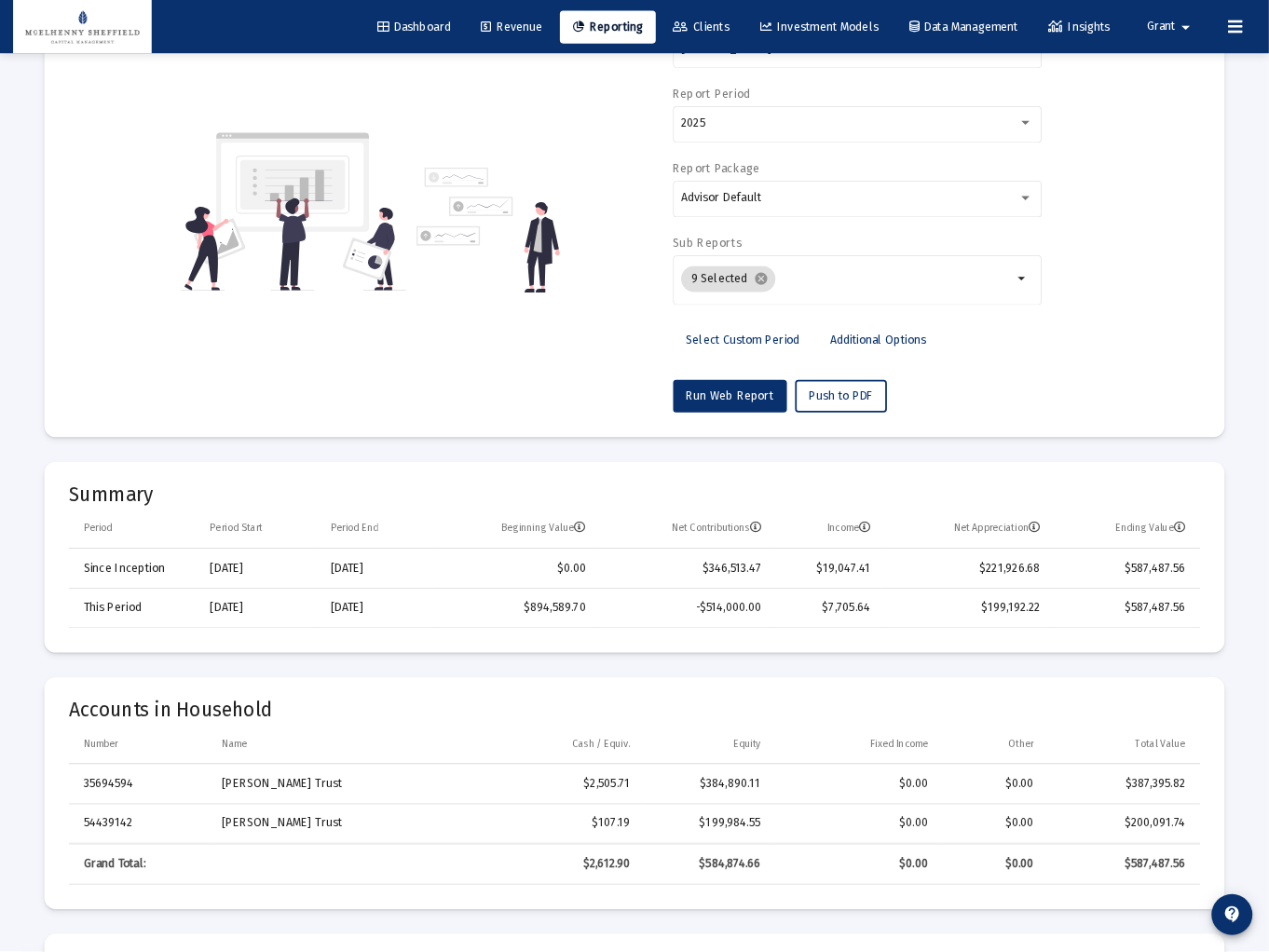
scroll to position [0, 0]
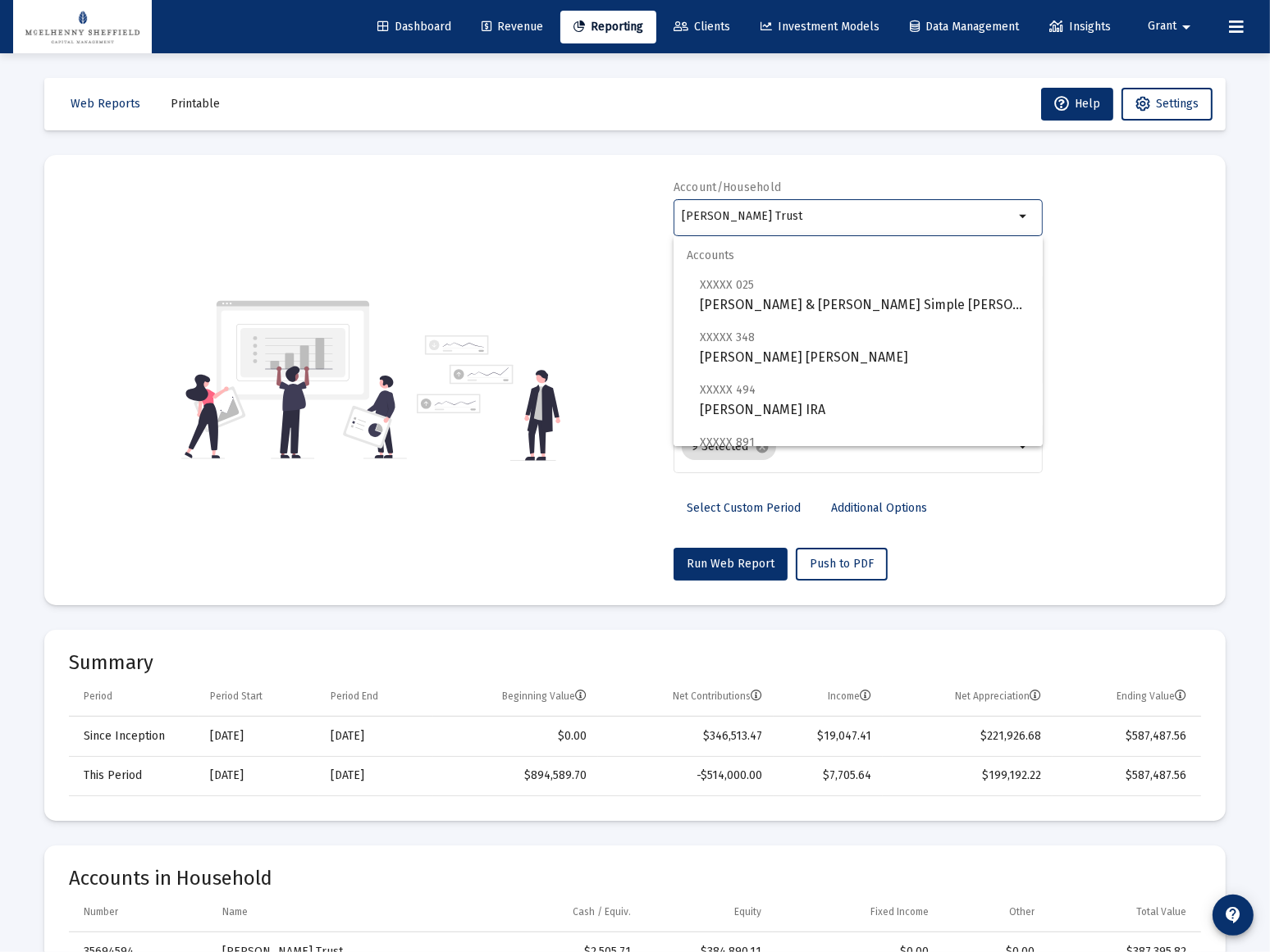
click at [816, 217] on input "[PERSON_NAME] Trust" at bounding box center [847, 217] width 332 height 13
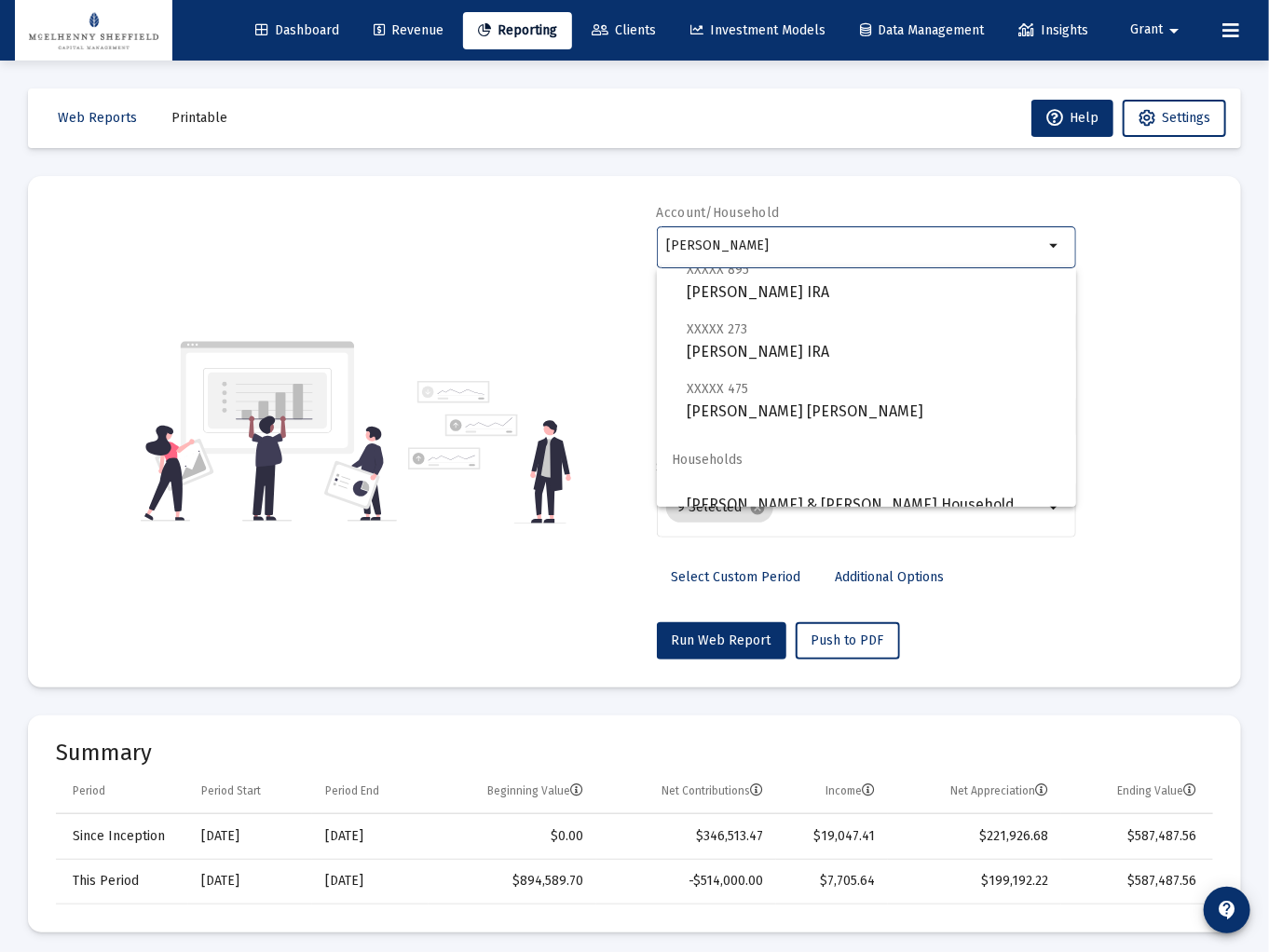
scroll to position [74, 0]
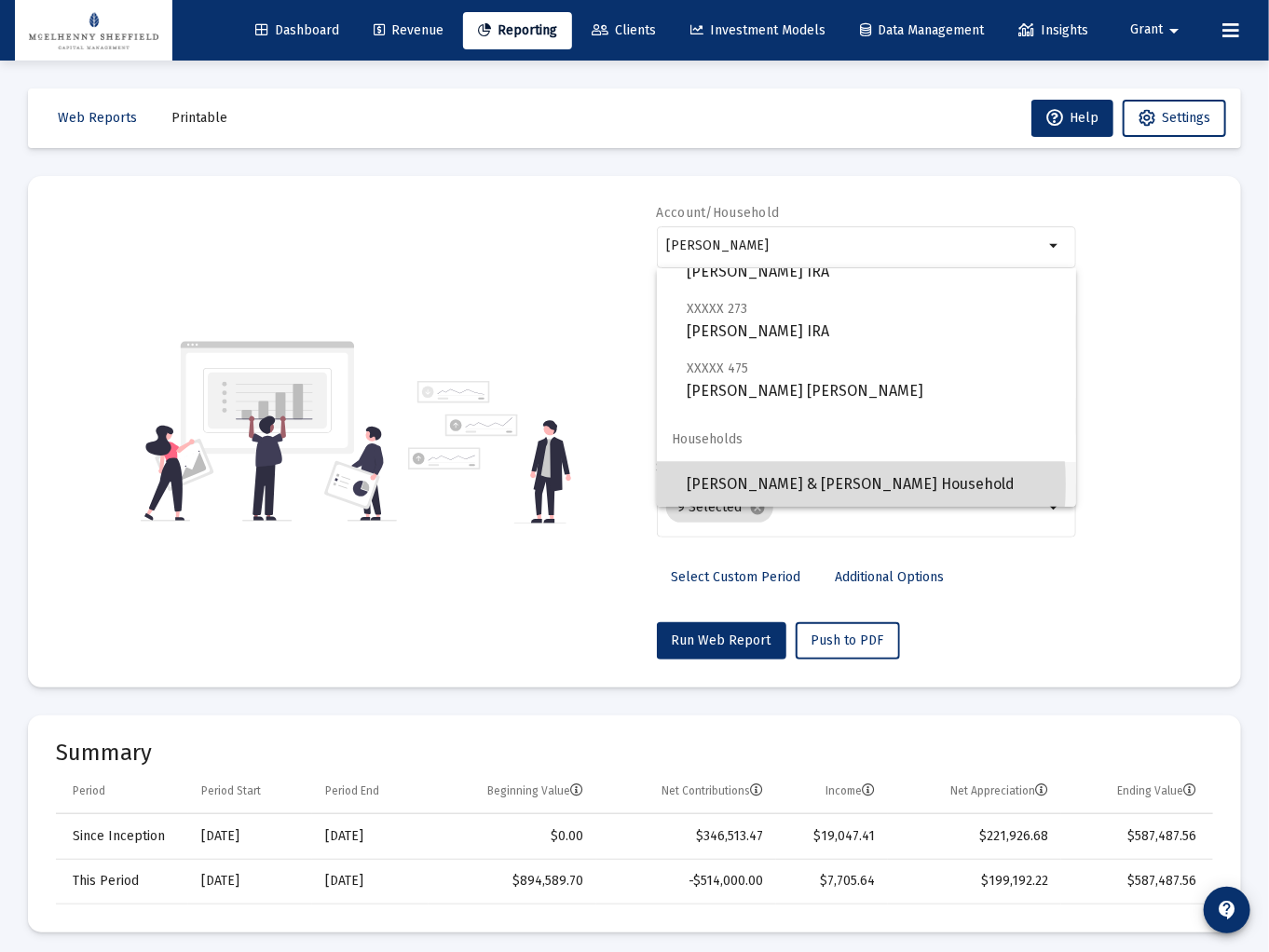
click at [759, 484] on span "[PERSON_NAME] & [PERSON_NAME] Household" at bounding box center [874, 484] width 375 height 45
type input "[PERSON_NAME] & [PERSON_NAME] Household"
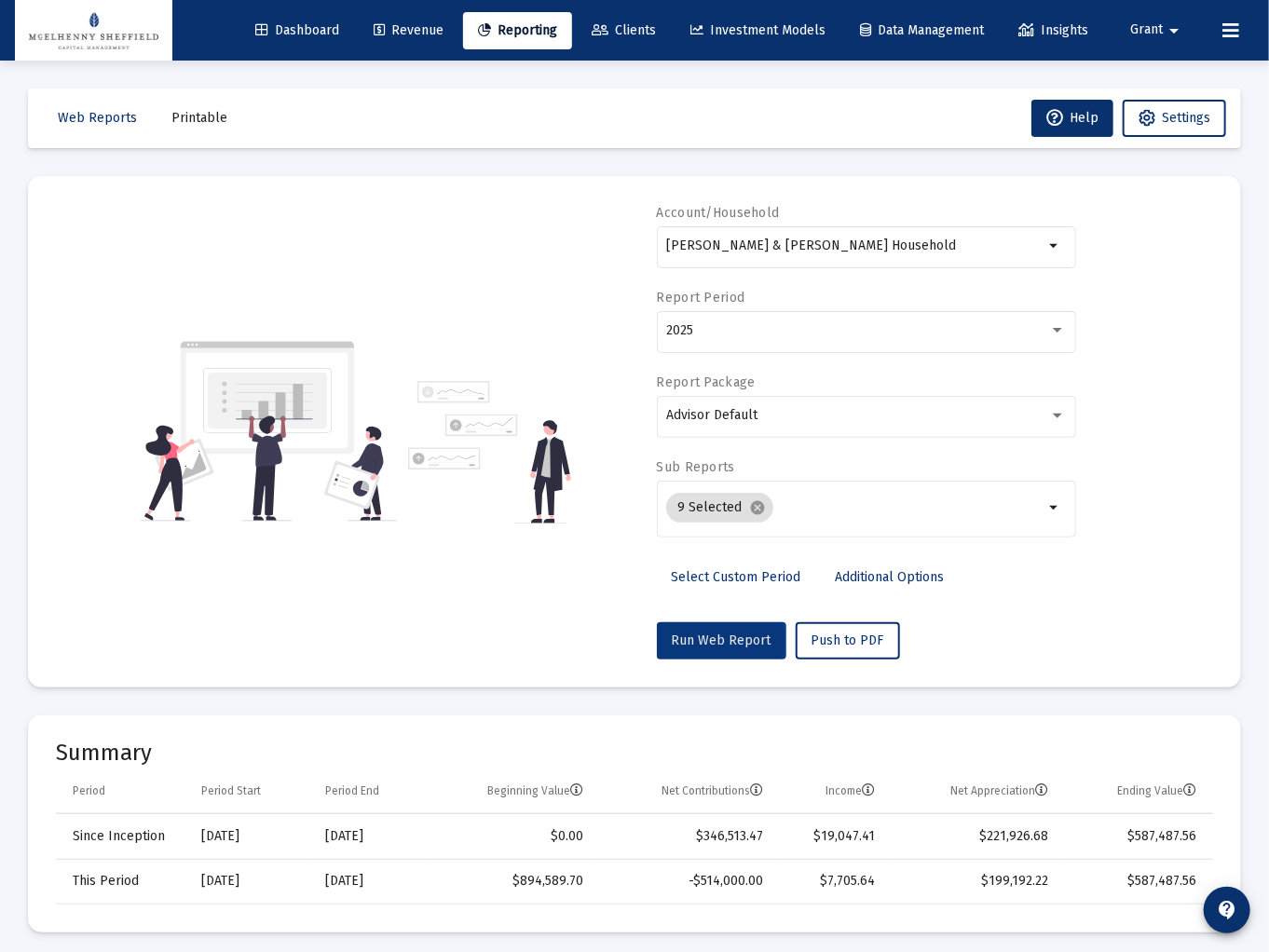
click at [719, 641] on span "Run Web Report" at bounding box center [721, 640] width 100 height 16
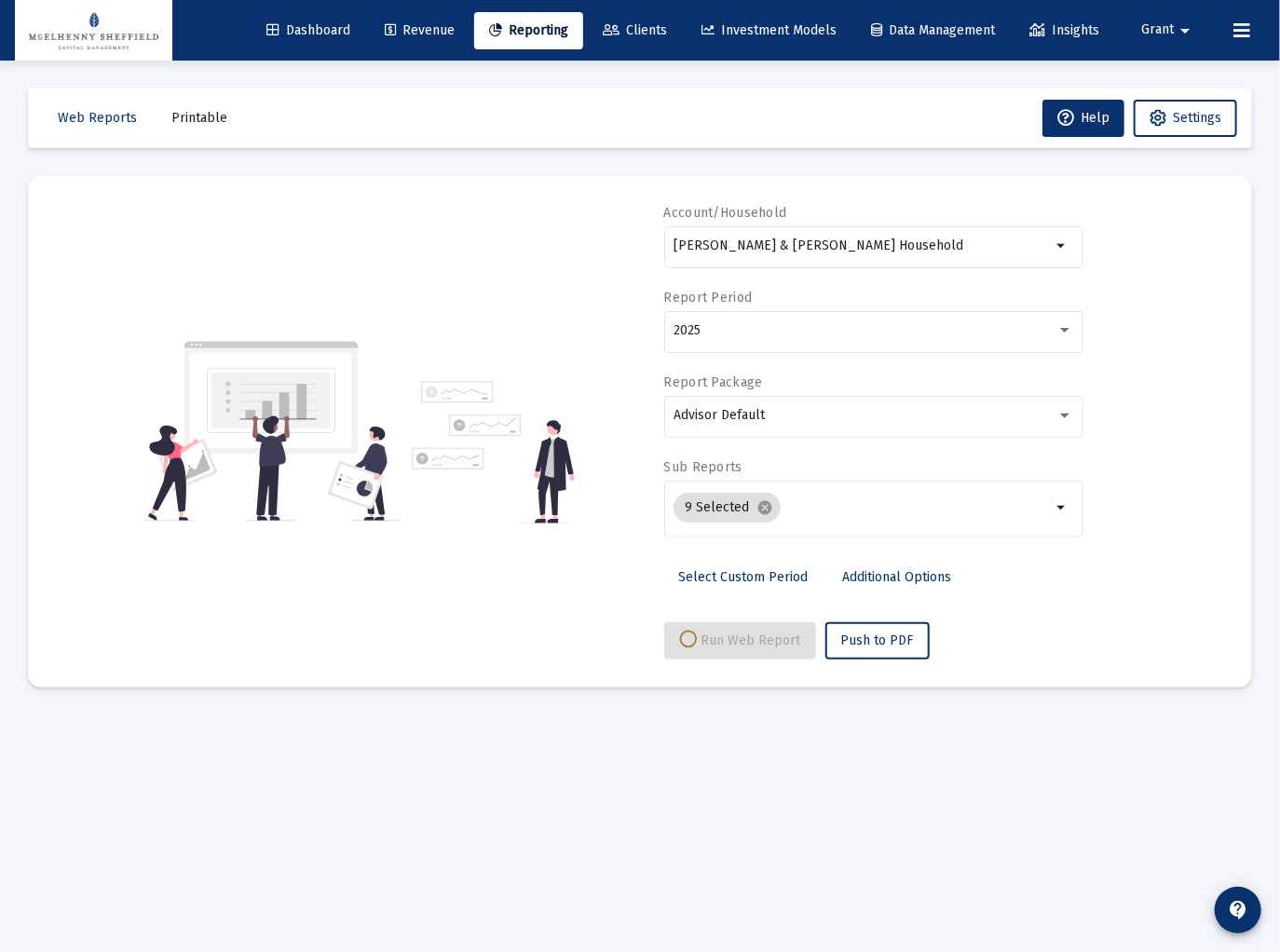
select select "View all"
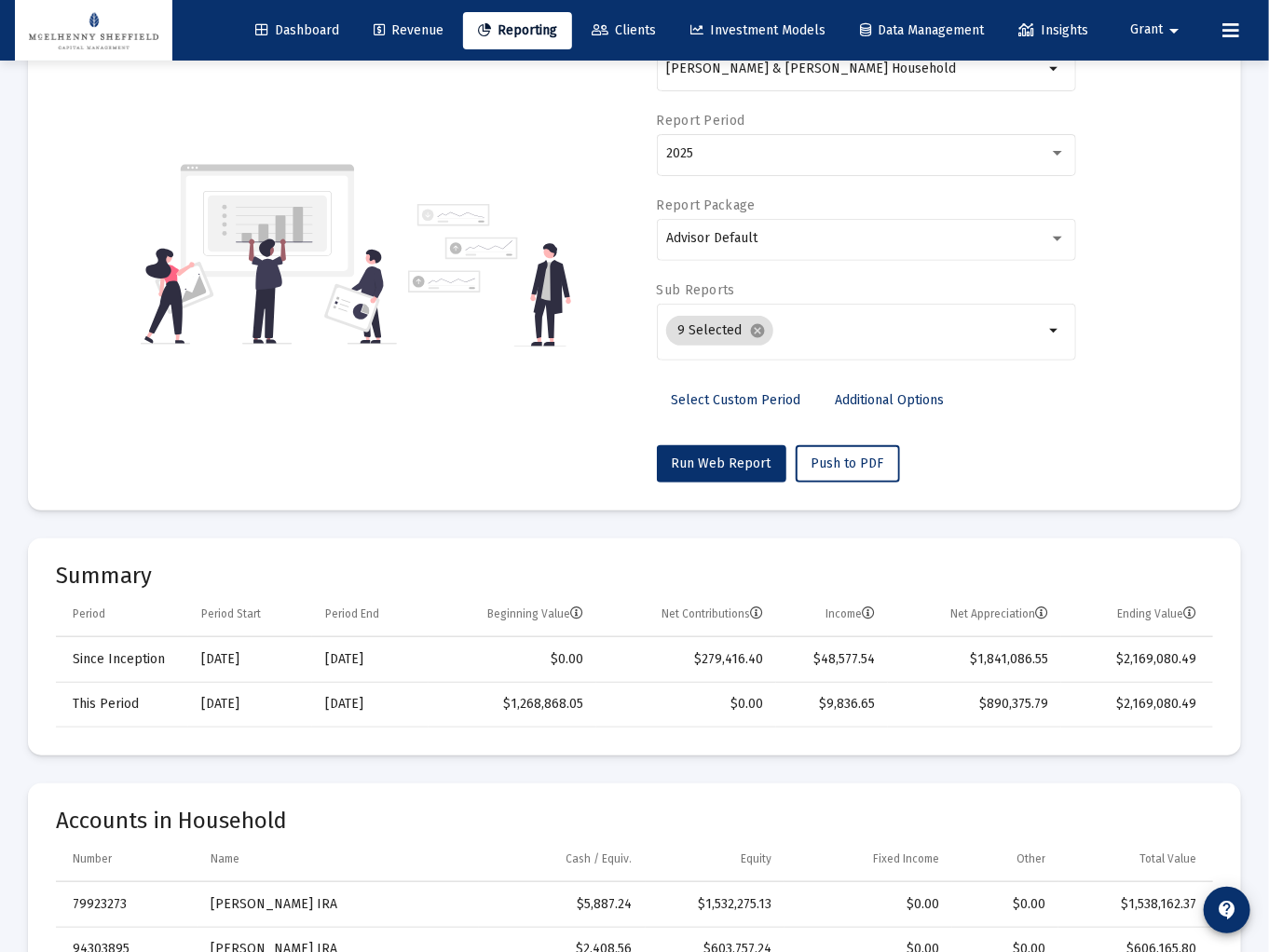
scroll to position [110, 0]
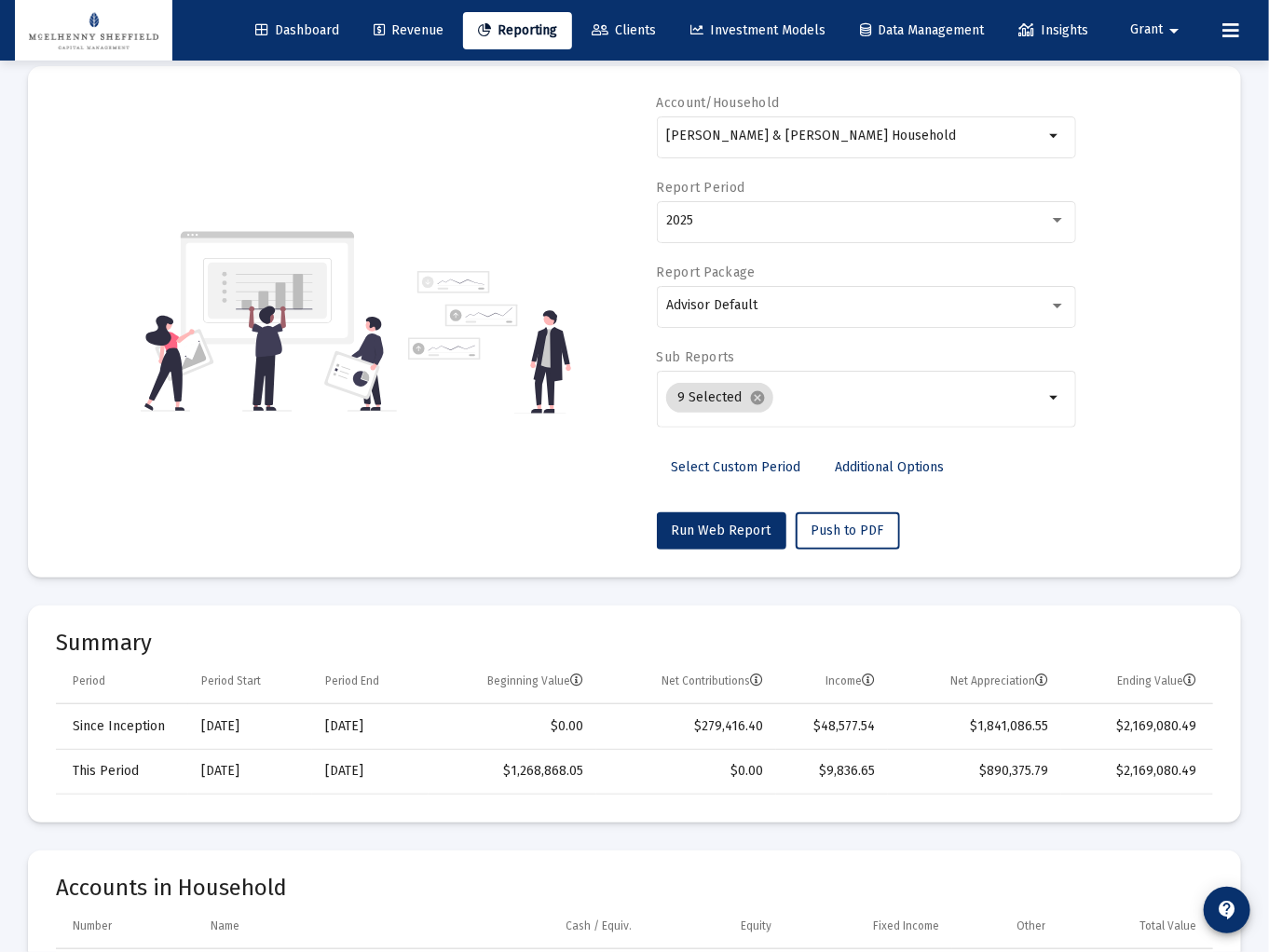
drag, startPoint x: 1232, startPoint y: 0, endPoint x: 1252, endPoint y: 489, distance: 489.4
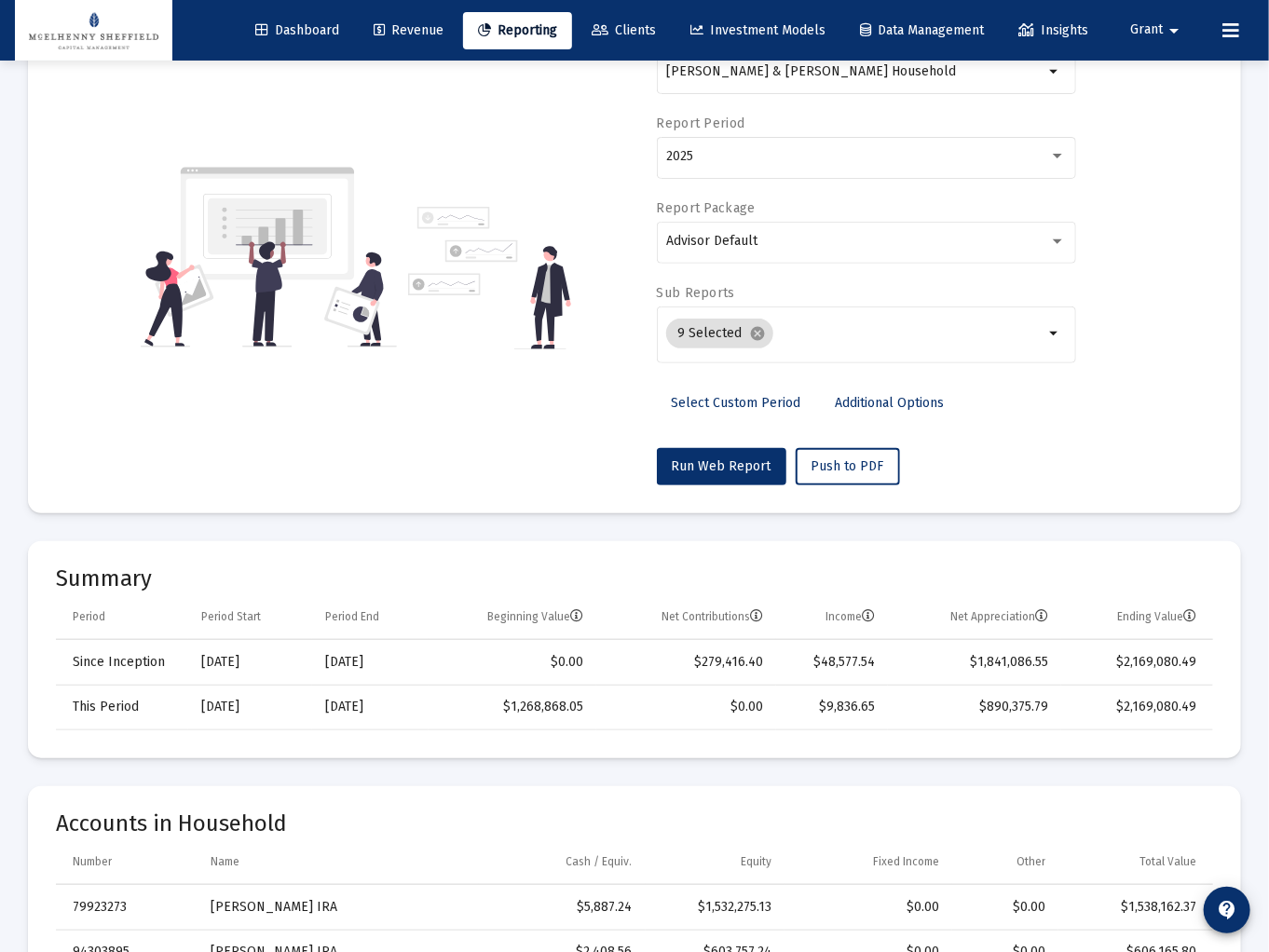
scroll to position [0, 0]
